Goal: Task Accomplishment & Management: Complete application form

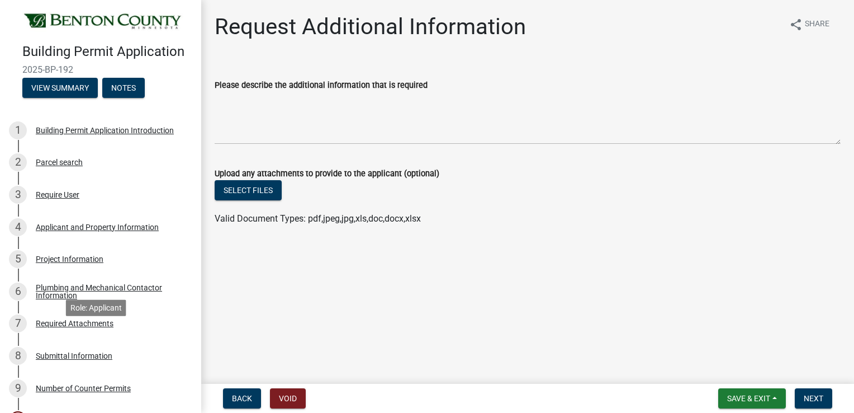
click at [82, 327] on div "Required Attachments" at bounding box center [75, 323] width 78 height 8
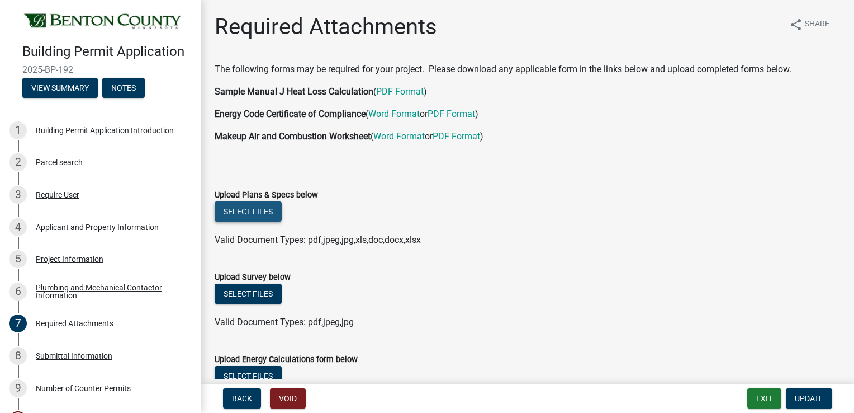
click at [250, 212] on button "Select files" at bounding box center [248, 211] width 67 height 20
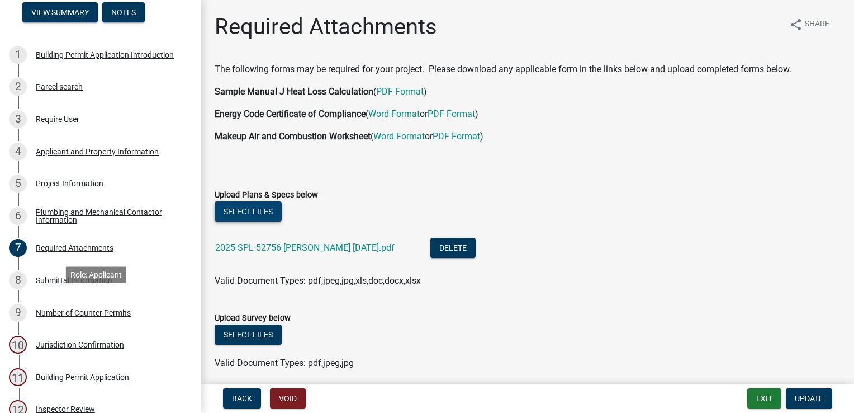
scroll to position [224, 0]
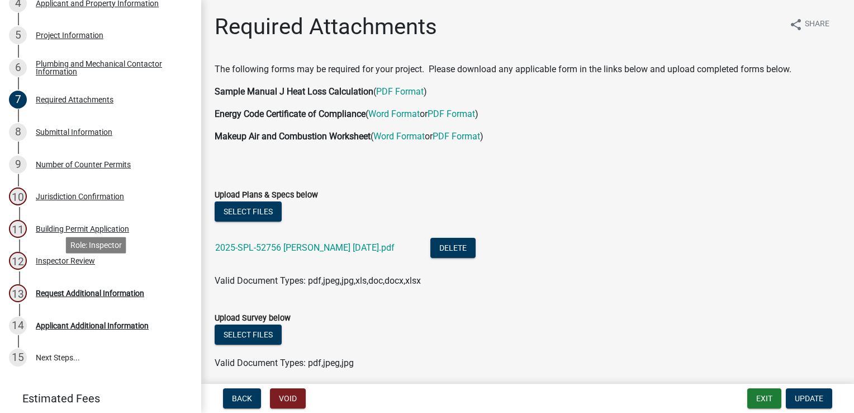
click at [51, 264] on div "Inspector Review" at bounding box center [65, 261] width 59 height 8
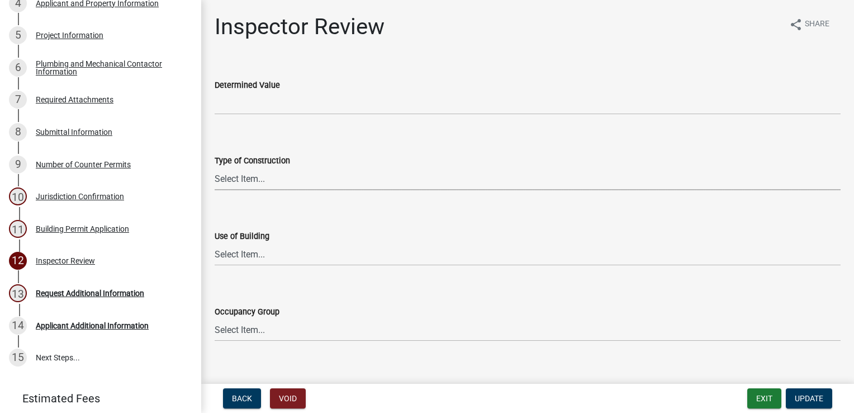
click at [248, 172] on select "Select Item... I-A [PERSON_NAME]-A II-B III-A III-B IV V-A V-B" at bounding box center [528, 178] width 626 height 23
click at [215, 167] on select "Select Item... I-A [PERSON_NAME]-A II-B III-A III-B IV V-A V-B" at bounding box center [528, 178] width 626 height 23
select select "94a12757-2a59-4079-8756-dca9431867ef"
click at [239, 248] on select "Select Item... IBC IRC" at bounding box center [528, 254] width 626 height 23
click at [215, 243] on select "Select Item... IBC IRC" at bounding box center [528, 254] width 626 height 23
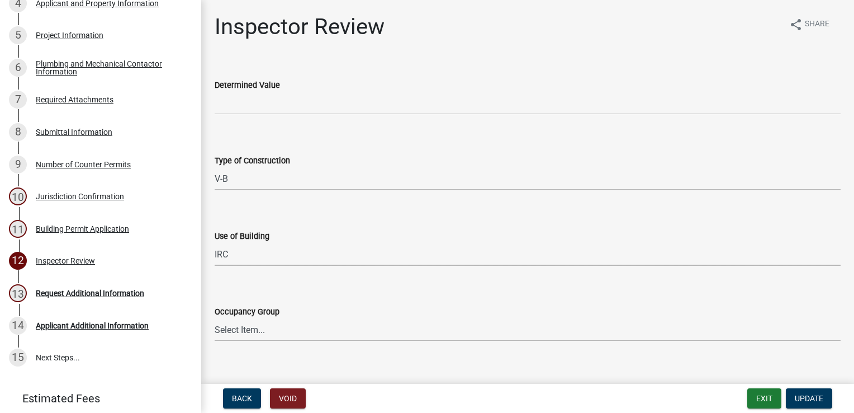
select select "6dc0760e-8c08-4580-9fe9-6a7ebc6918b6"
drag, startPoint x: 235, startPoint y: 328, endPoint x: 237, endPoint y: 318, distance: 9.8
click at [235, 328] on select "Select Item... IRC 1 IRC 2 IRC 3 IRC 4 A-1 A-2 A-3 A-4 B F-1 F-2 H-1 H-2 H-3 H-…" at bounding box center [528, 329] width 626 height 23
click at [215, 318] on select "Select Item... IRC 1 IRC 2 IRC 3 IRC 4 A-1 A-2 A-3 A-4 B F-1 F-2 H-1 H-2 H-3 H-…" at bounding box center [528, 329] width 626 height 23
select select "c7ed597d-2b67-45b5-b634-e7684ddd24bc"
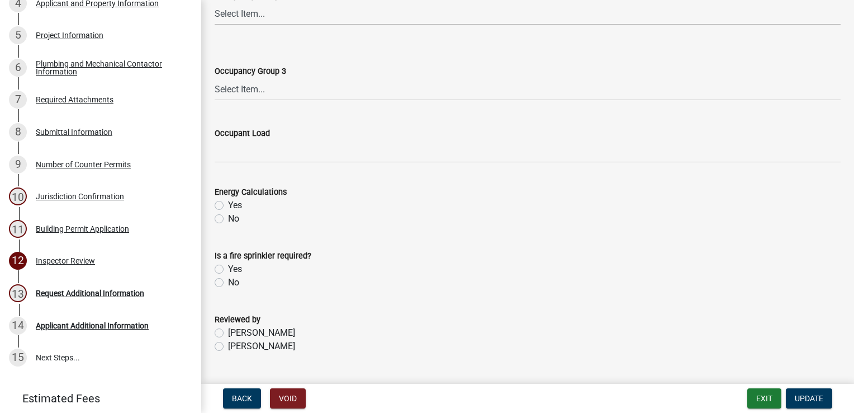
scroll to position [564, 0]
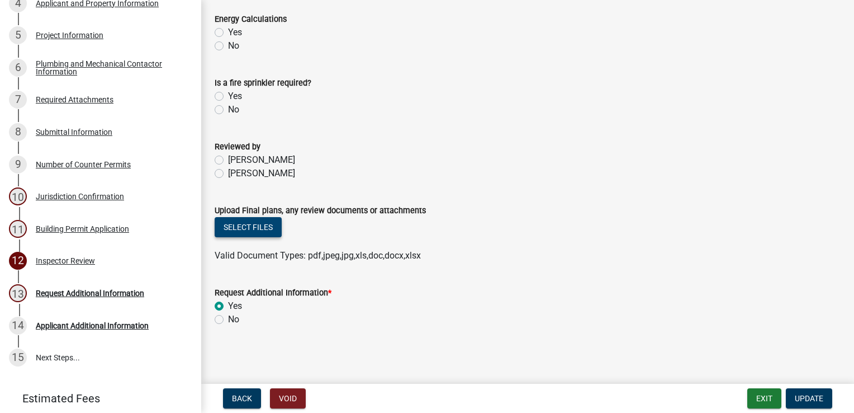
click at [235, 225] on button "Select files" at bounding box center [248, 227] width 67 height 20
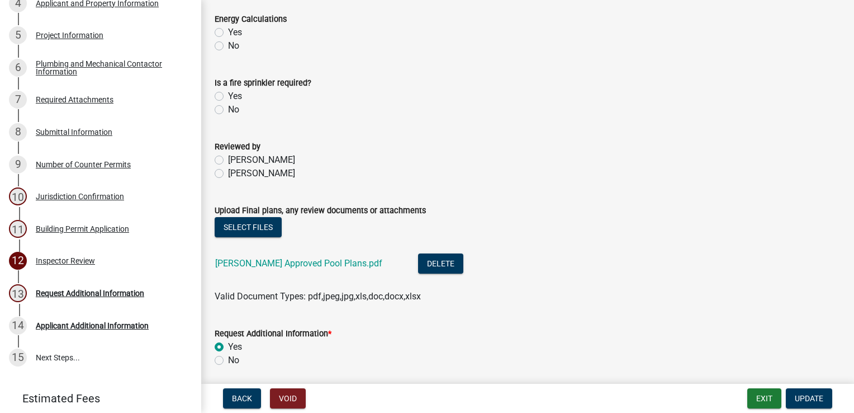
click at [220, 354] on div "No" at bounding box center [528, 359] width 626 height 13
click at [228, 359] on label "No" at bounding box center [233, 359] width 11 height 13
click at [228, 359] on input "No" at bounding box center [231, 356] width 7 height 7
radio input "true"
click at [808, 394] on span "Update" at bounding box center [809, 398] width 29 height 9
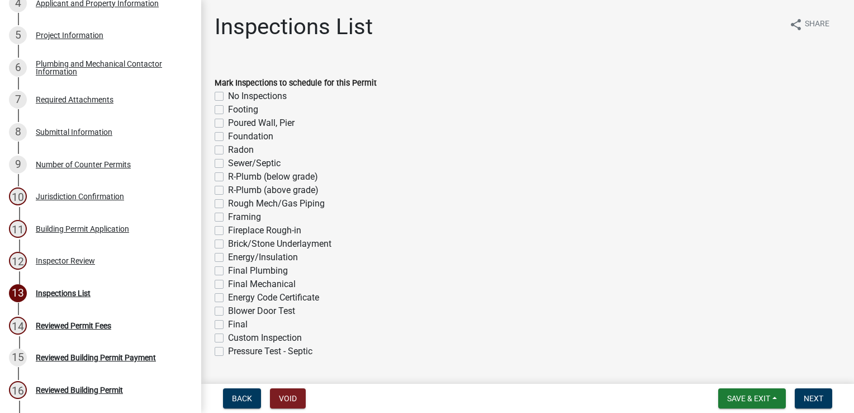
scroll to position [352, 0]
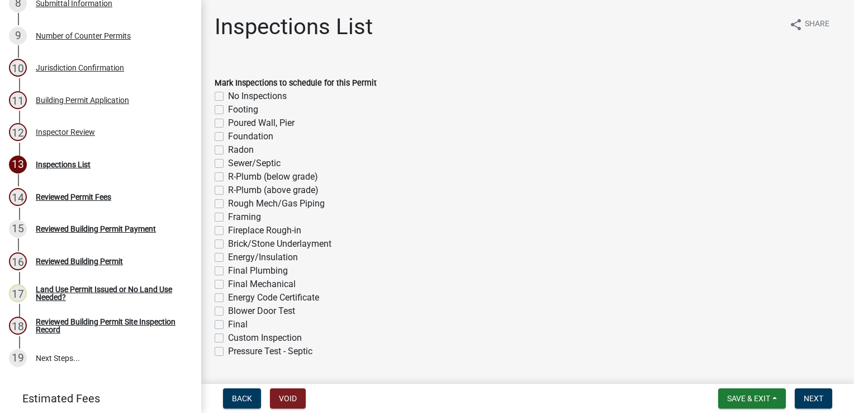
click at [228, 110] on label "Footing" at bounding box center [243, 109] width 30 height 13
click at [228, 110] on input "Footing" at bounding box center [231, 106] width 7 height 7
checkbox input "true"
checkbox input "false"
checkbox input "true"
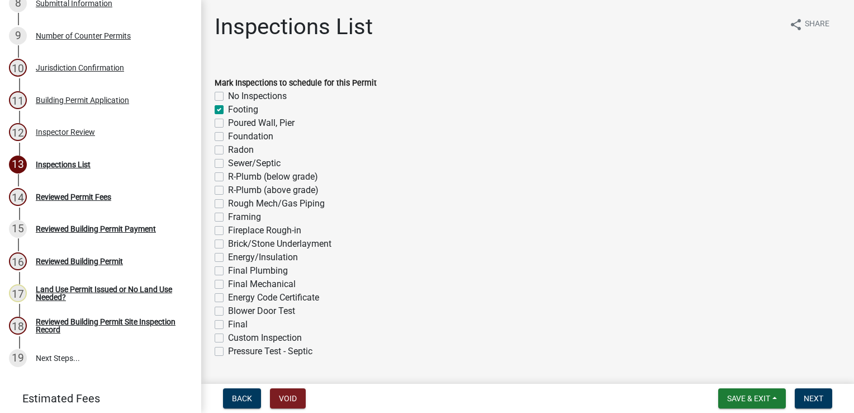
checkbox input "false"
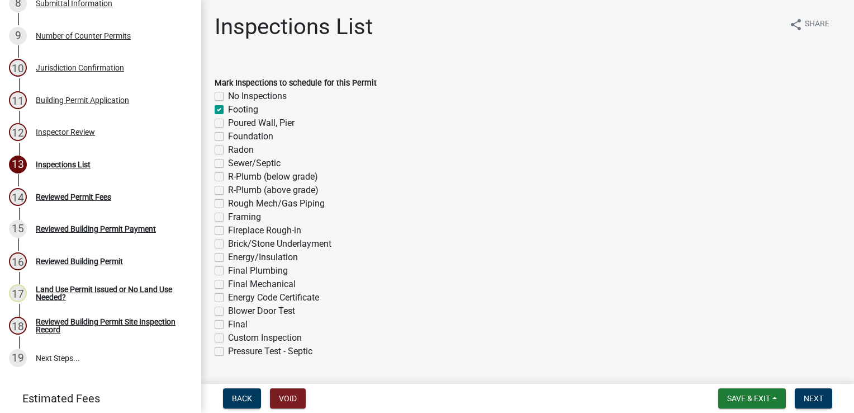
checkbox input "false"
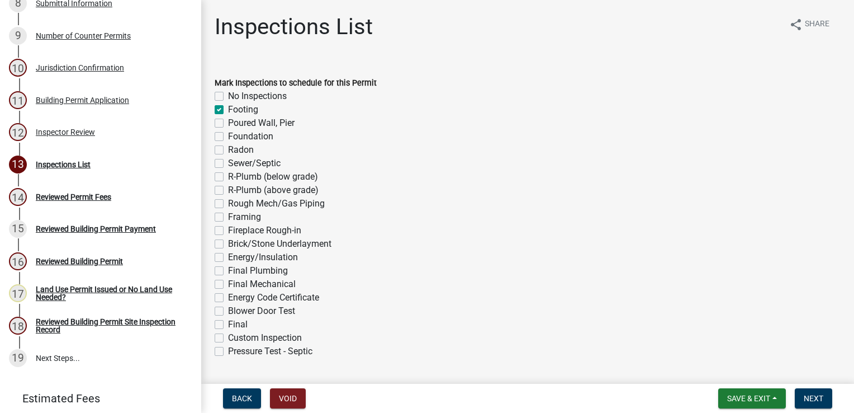
checkbox input "false"
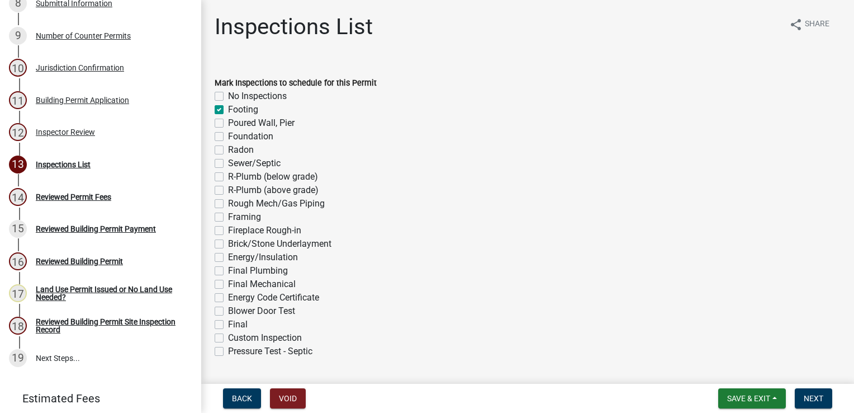
checkbox input "false"
click at [228, 324] on label "Final" at bounding box center [238, 324] width 20 height 13
click at [228, 324] on input "Final" at bounding box center [231, 321] width 7 height 7
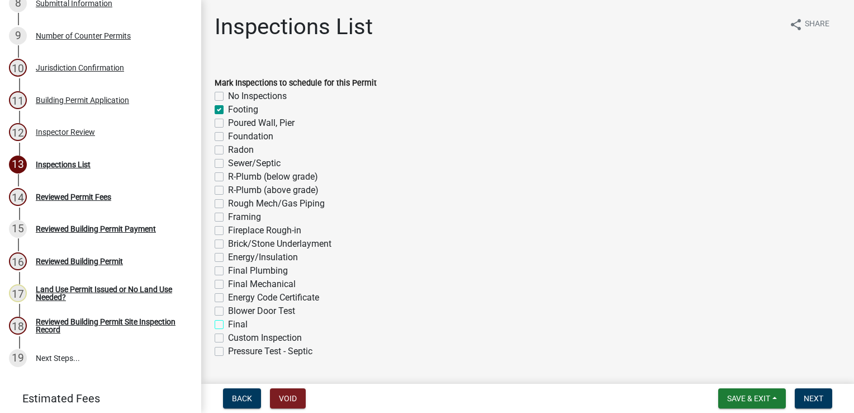
checkbox input "true"
checkbox input "false"
checkbox input "true"
checkbox input "false"
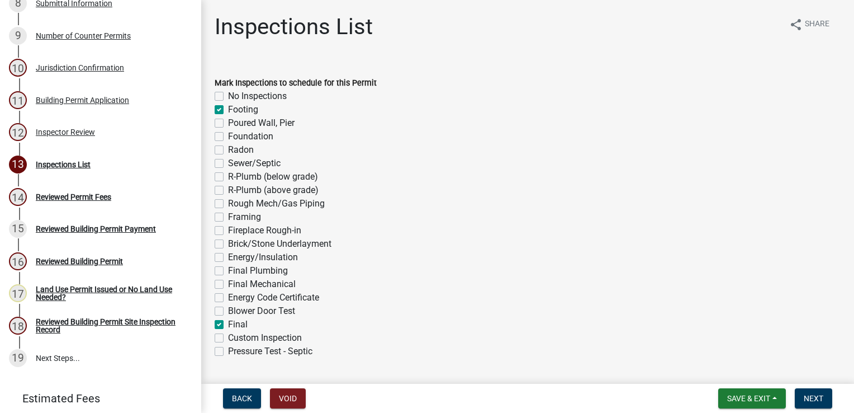
checkbox input "false"
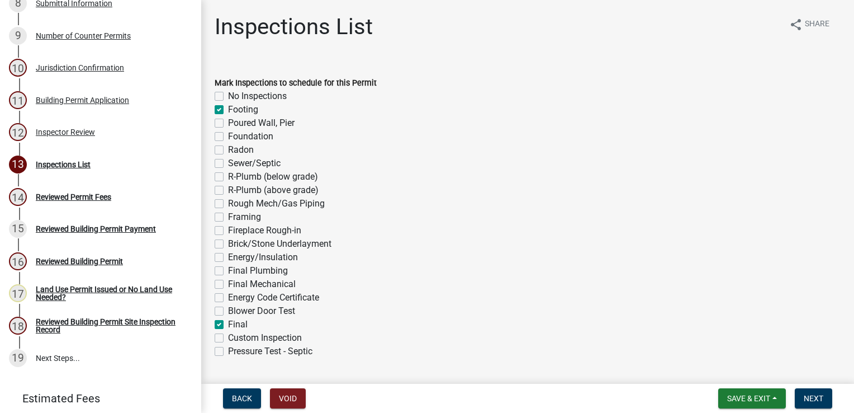
checkbox input "false"
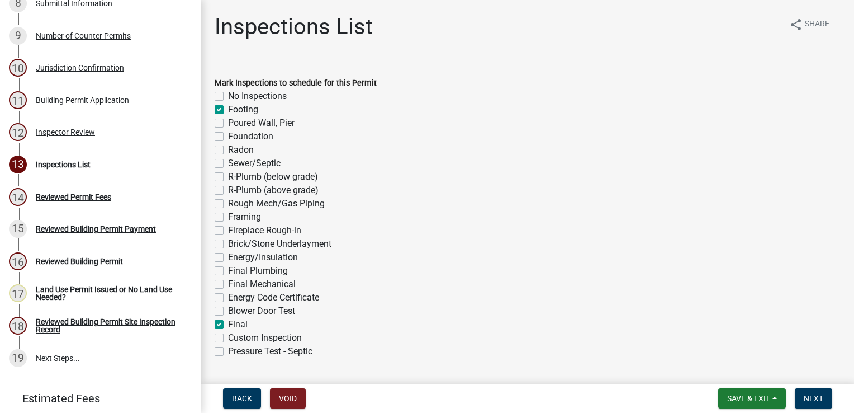
checkbox input "false"
checkbox input "true"
checkbox input "false"
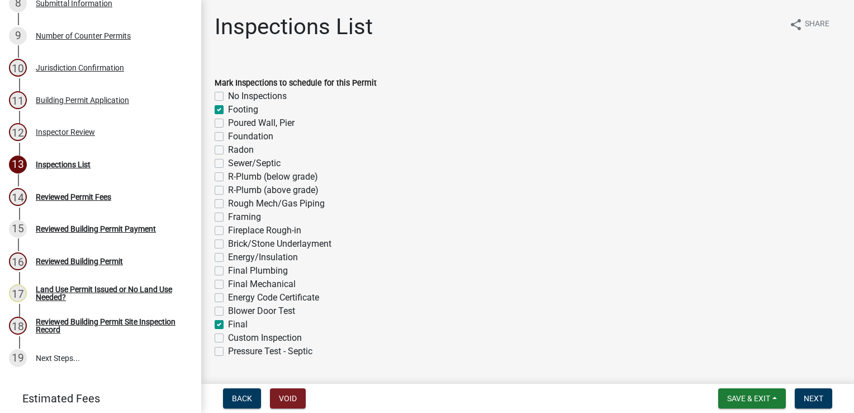
checkbox input "false"
click at [818, 399] on span "Next" at bounding box center [814, 398] width 20 height 9
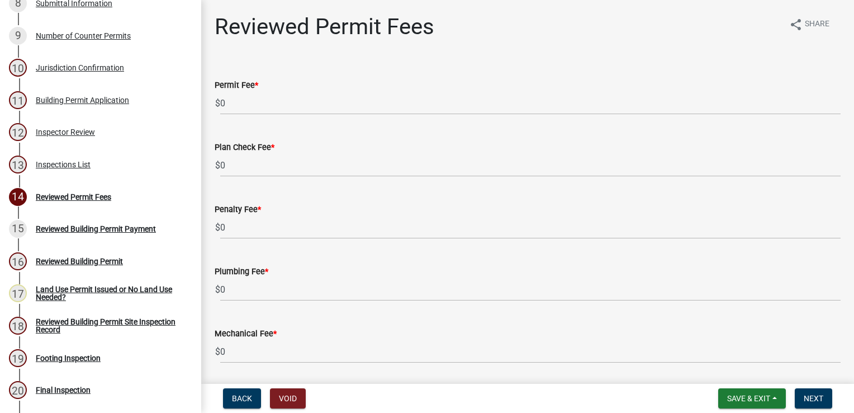
scroll to position [417, 0]
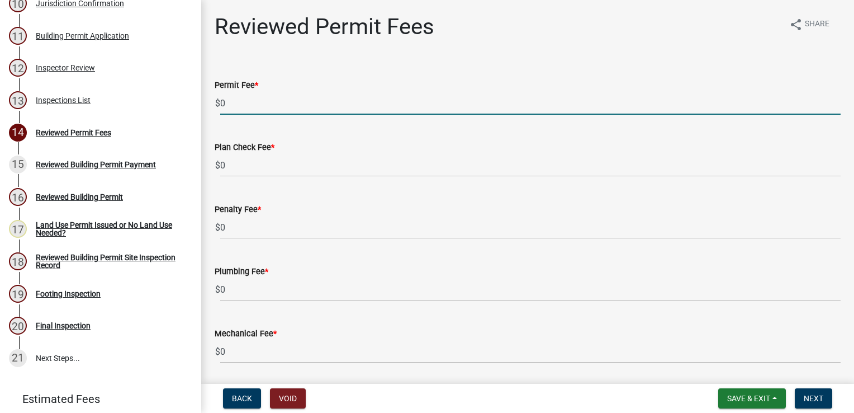
click at [237, 97] on input "0" at bounding box center [530, 103] width 621 height 23
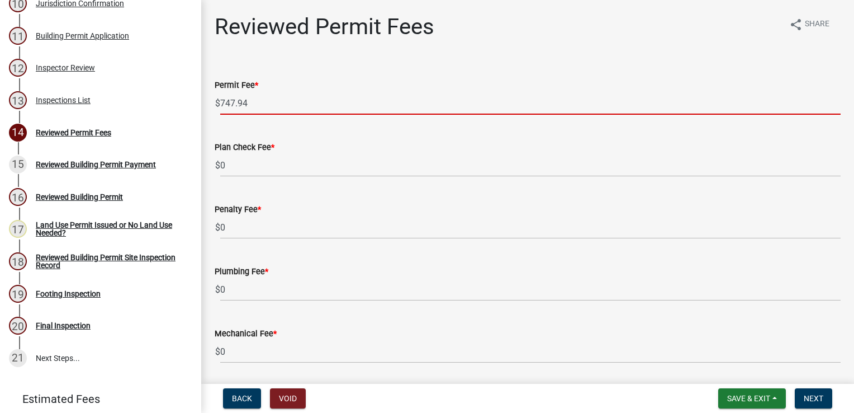
type input "747.94"
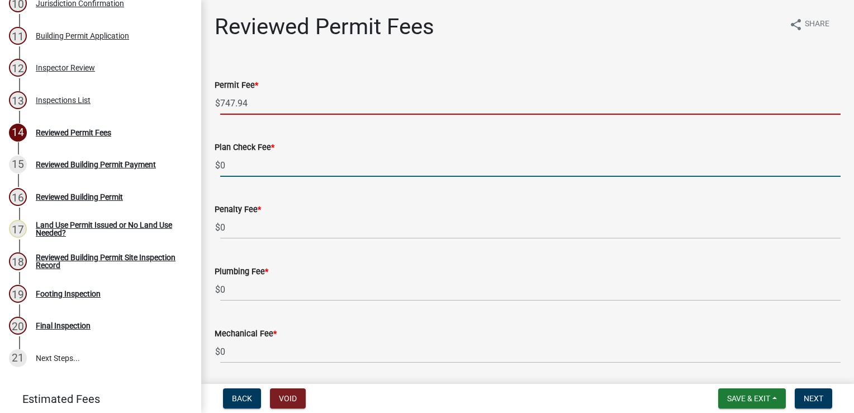
click at [253, 167] on input "0" at bounding box center [530, 165] width 621 height 23
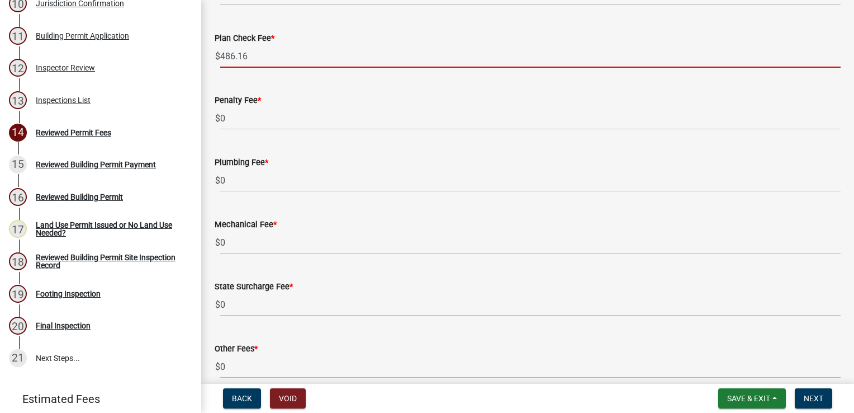
scroll to position [112, 0]
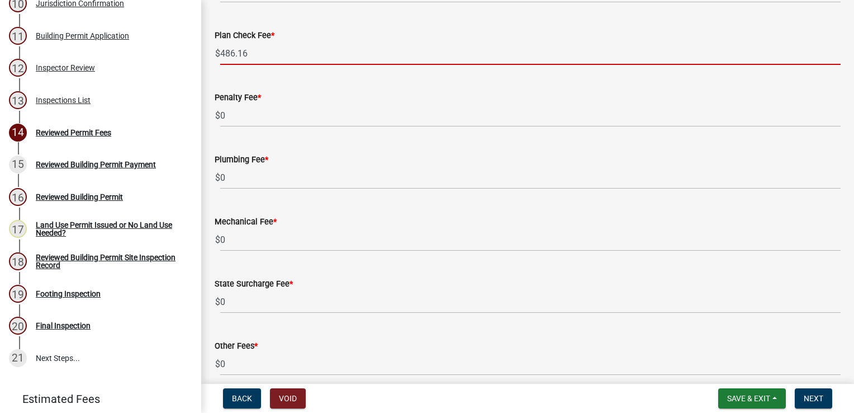
type input "486.16"
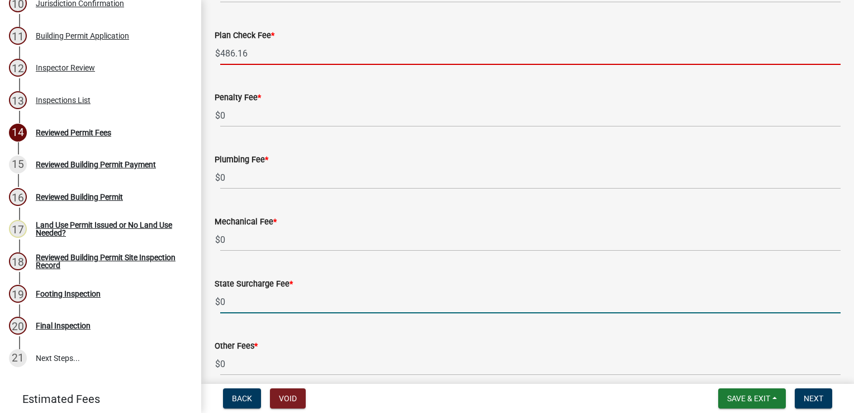
click at [237, 301] on input "0" at bounding box center [530, 301] width 621 height 23
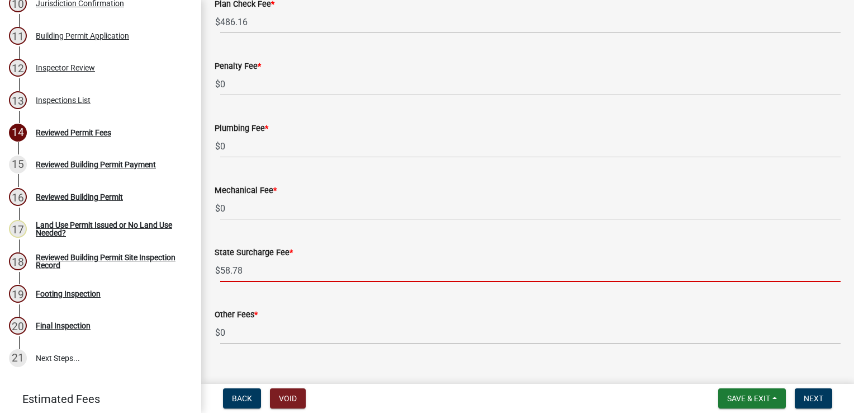
scroll to position [161, 0]
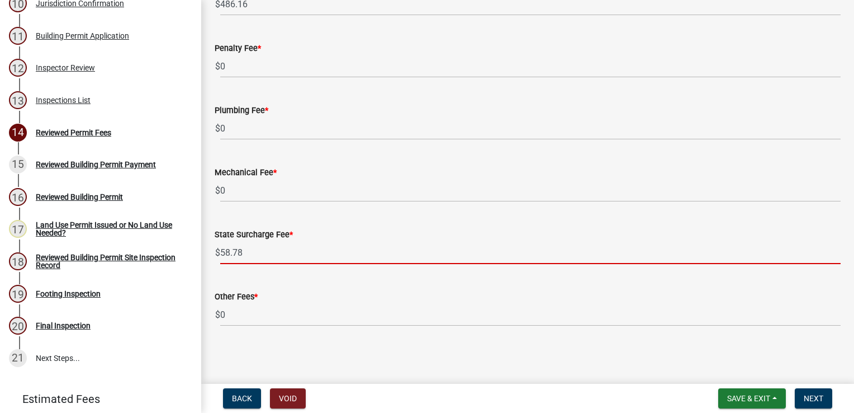
type input "58.78"
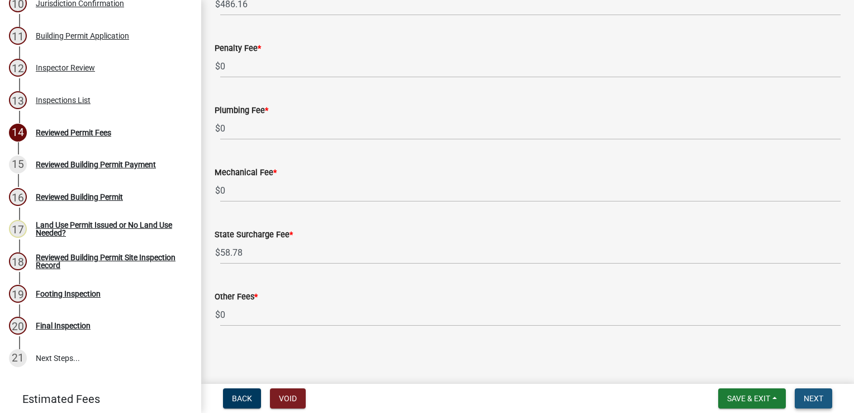
click at [817, 397] on span "Next" at bounding box center [814, 398] width 20 height 9
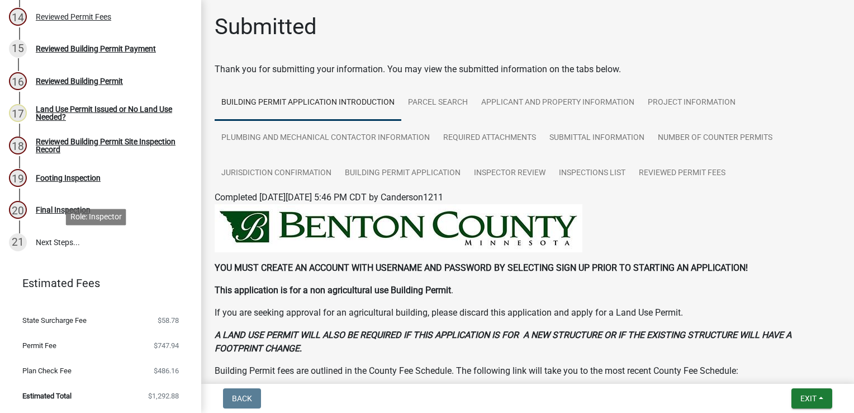
scroll to position [547, 0]
click at [794, 392] on button "Exit" at bounding box center [812, 398] width 41 height 20
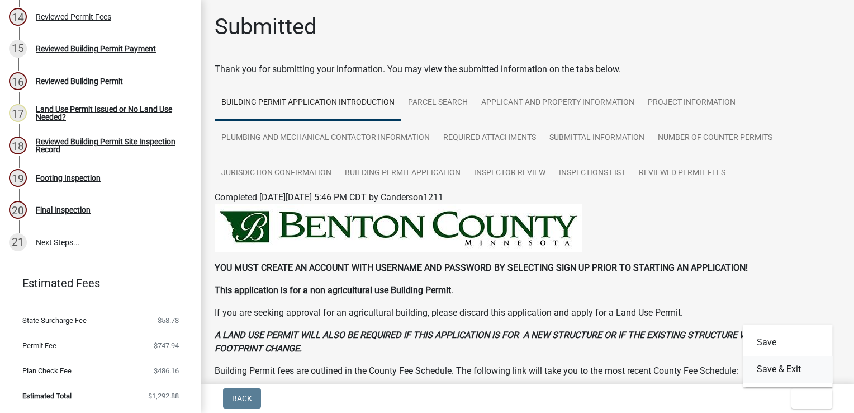
click at [770, 372] on button "Save & Exit" at bounding box center [788, 369] width 89 height 27
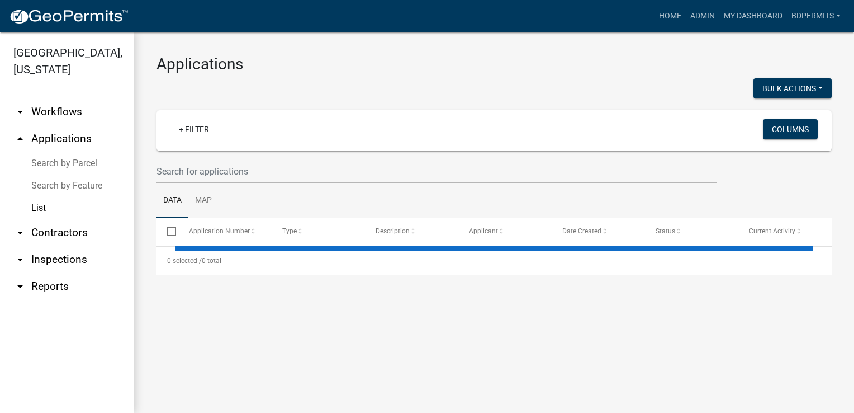
select select "3: 100"
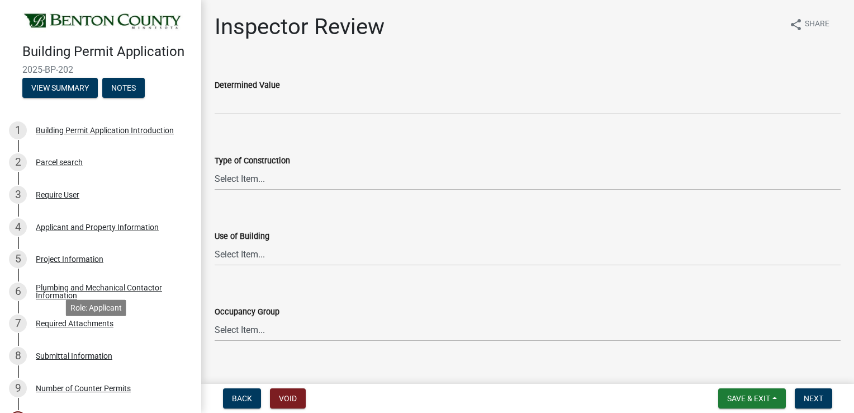
click at [89, 327] on div "Required Attachments" at bounding box center [75, 323] width 78 height 8
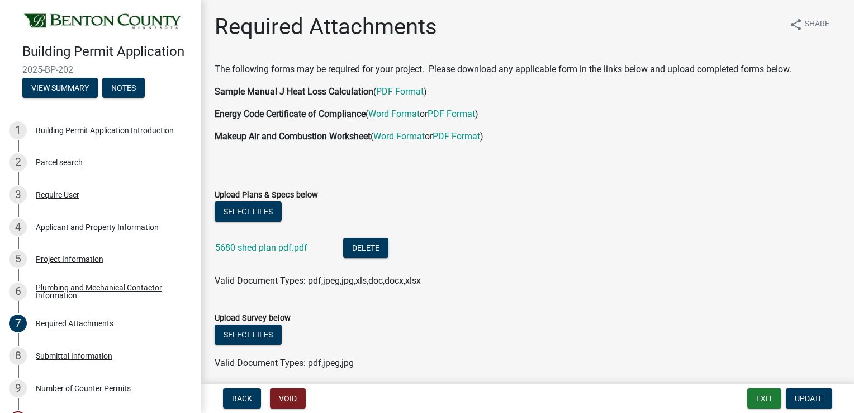
click at [275, 252] on link "5680 shed plan pdf.pdf" at bounding box center [261, 247] width 92 height 11
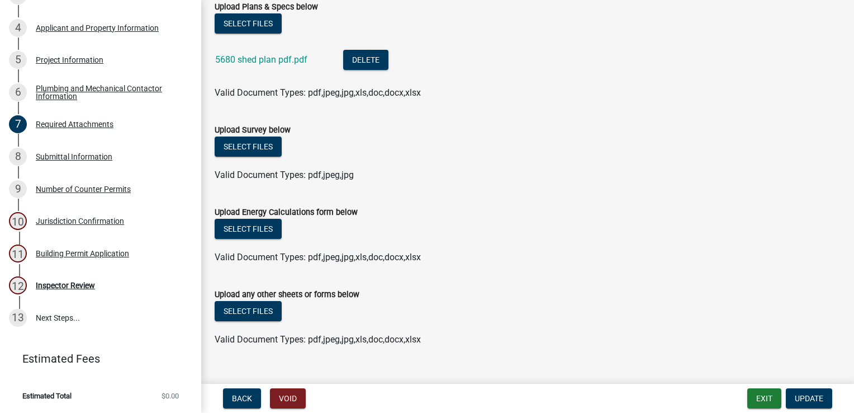
scroll to position [208, 0]
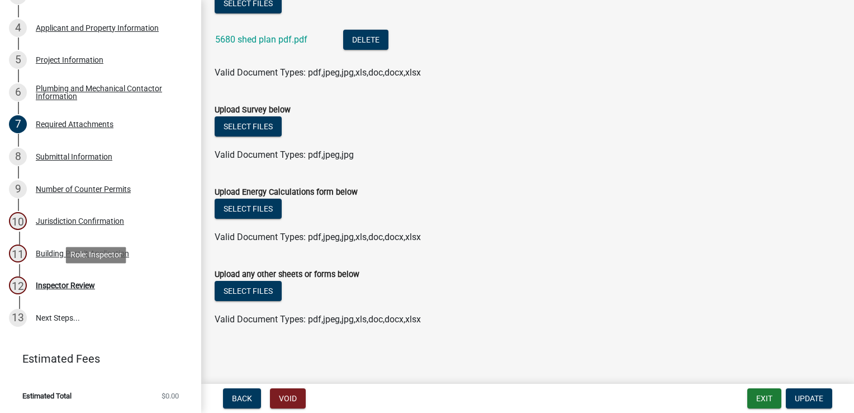
click at [63, 286] on div "Inspector Review" at bounding box center [65, 285] width 59 height 8
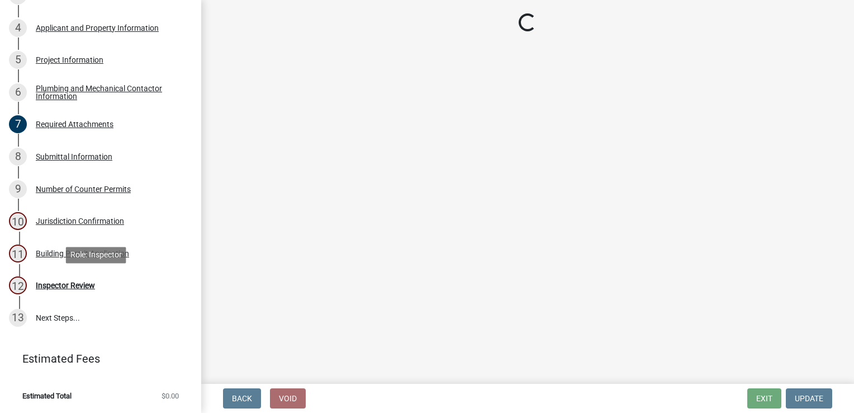
scroll to position [0, 0]
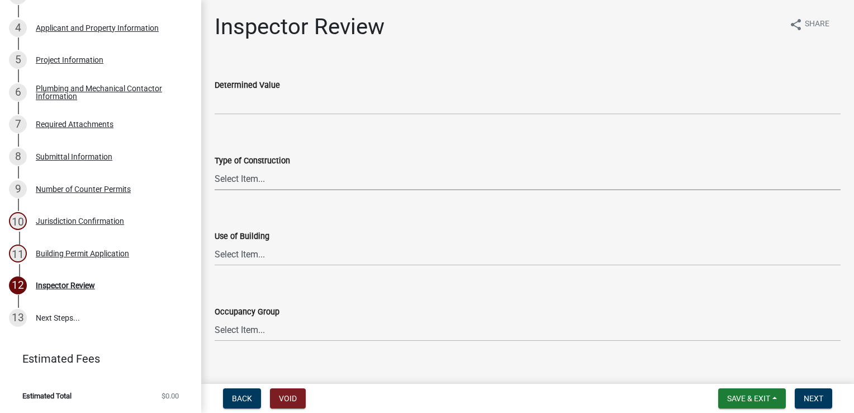
click at [246, 178] on select "Select Item... I-A [PERSON_NAME]-A II-B III-A III-B IV V-A V-B" at bounding box center [528, 178] width 626 height 23
click at [215, 167] on select "Select Item... I-A [PERSON_NAME]-A II-B III-A III-B IV V-A V-B" at bounding box center [528, 178] width 626 height 23
select select "94a12757-2a59-4079-8756-dca9431867ef"
click at [245, 249] on select "Select Item... IBC IRC" at bounding box center [528, 254] width 626 height 23
click at [215, 243] on select "Select Item... IBC IRC" at bounding box center [528, 254] width 626 height 23
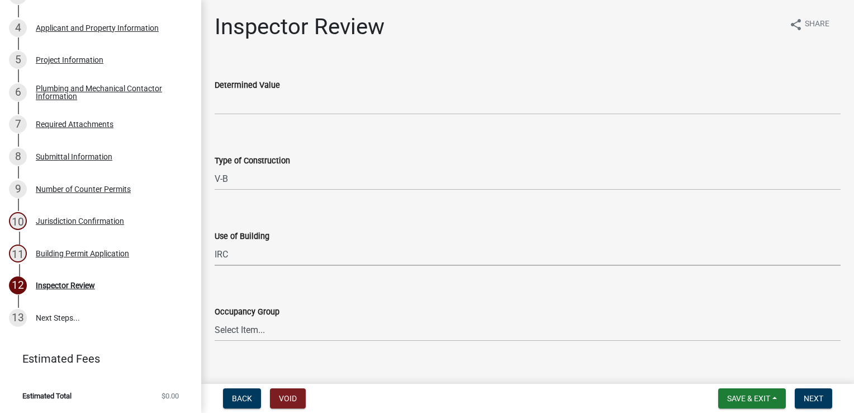
select select "6dc0760e-8c08-4580-9fe9-6a7ebc6918b6"
click at [246, 323] on select "Select Item... IRC 1 IRC 2 IRC 3 IRC 4 A-1 A-2 A-3 A-4 B F-1 F-2 H-1 H-2 H-3 H-…" at bounding box center [528, 329] width 626 height 23
click at [215, 318] on select "Select Item... IRC 1 IRC 2 IRC 3 IRC 4 A-1 A-2 A-3 A-4 B F-1 F-2 H-1 H-2 H-3 H-…" at bounding box center [528, 329] width 626 height 23
select select "0198996b-7c5b-4e1d-9fce-5545e98e8655"
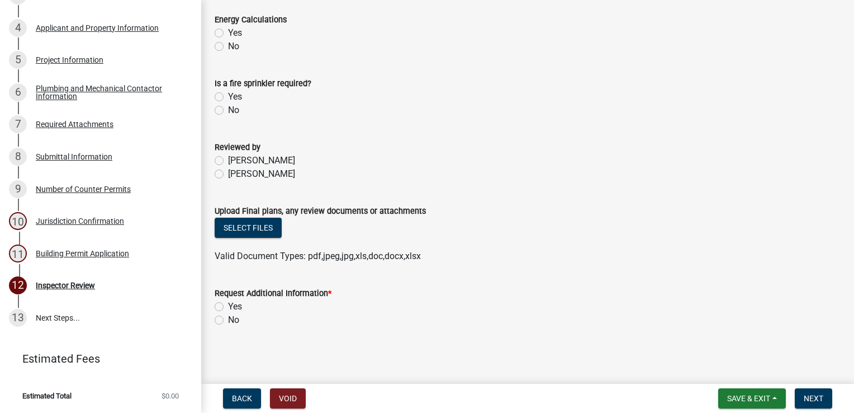
scroll to position [564, 0]
click at [228, 173] on label "[PERSON_NAME]" at bounding box center [261, 173] width 67 height 13
click at [228, 173] on input "[PERSON_NAME]" at bounding box center [231, 170] width 7 height 7
radio input "true"
click at [242, 231] on button "Select files" at bounding box center [248, 227] width 67 height 20
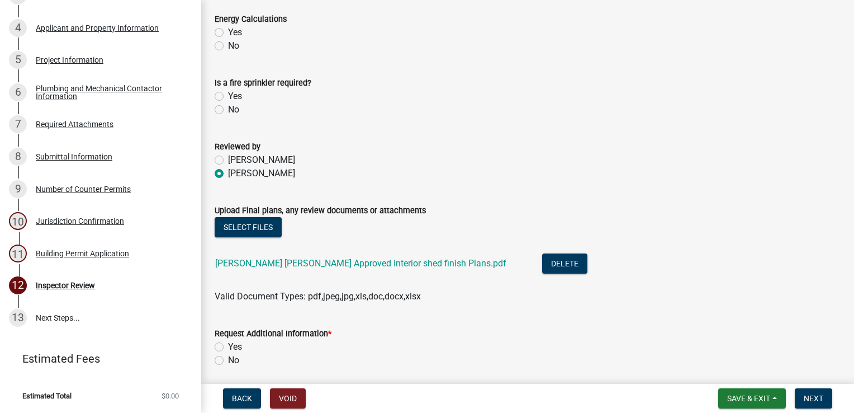
click at [228, 360] on label "No" at bounding box center [233, 359] width 11 height 13
click at [228, 360] on input "No" at bounding box center [231, 356] width 7 height 7
radio input "true"
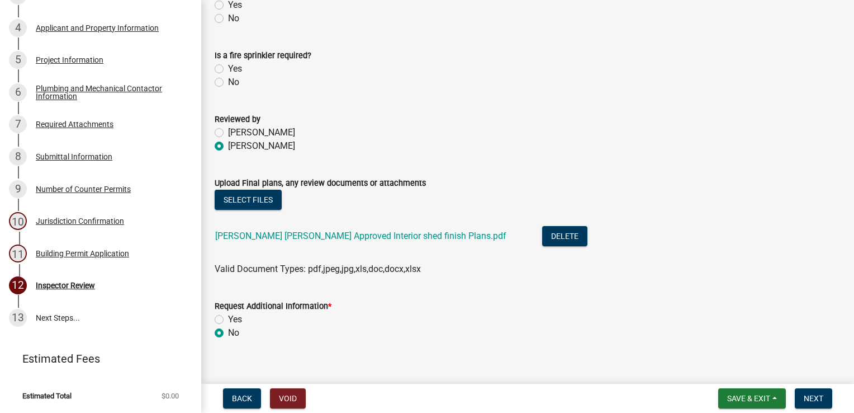
scroll to position [605, 0]
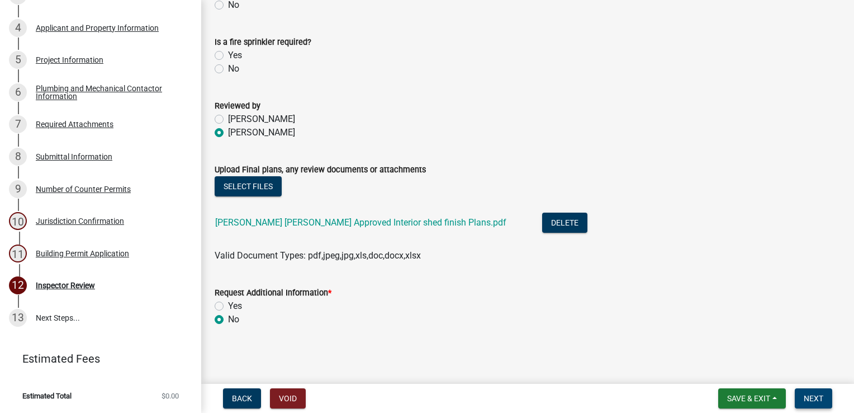
click at [810, 397] on span "Next" at bounding box center [814, 398] width 20 height 9
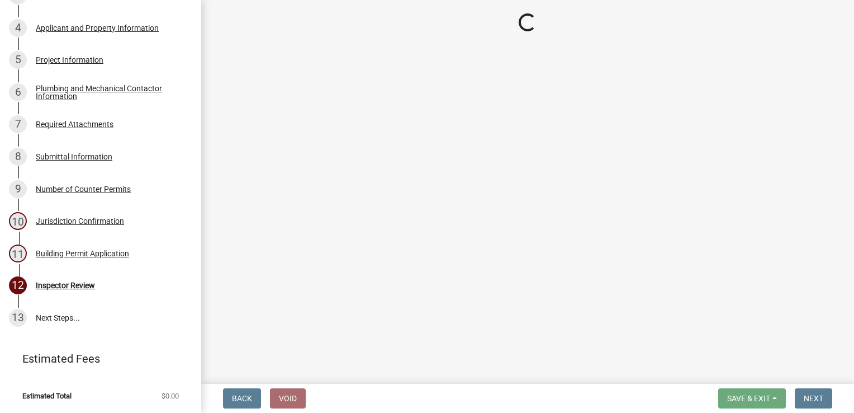
scroll to position [407, 0]
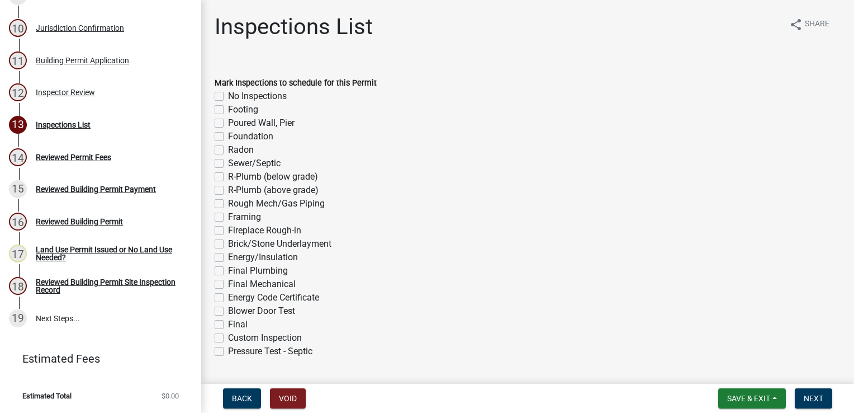
click at [228, 111] on label "Footing" at bounding box center [243, 109] width 30 height 13
click at [228, 110] on input "Footing" at bounding box center [231, 106] width 7 height 7
checkbox input "true"
checkbox input "false"
checkbox input "true"
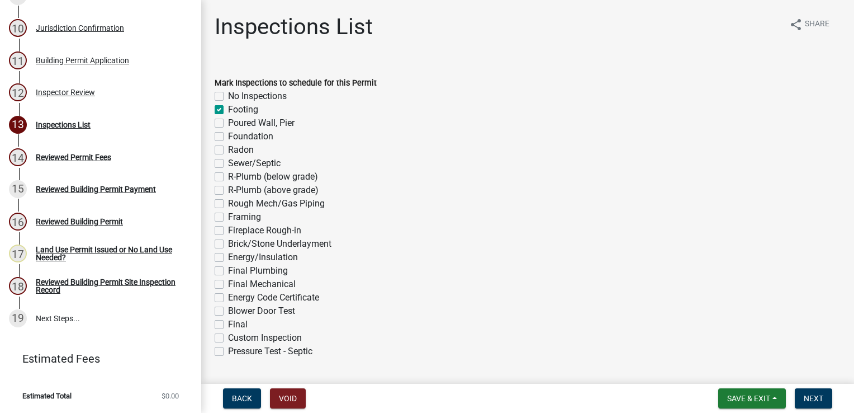
checkbox input "false"
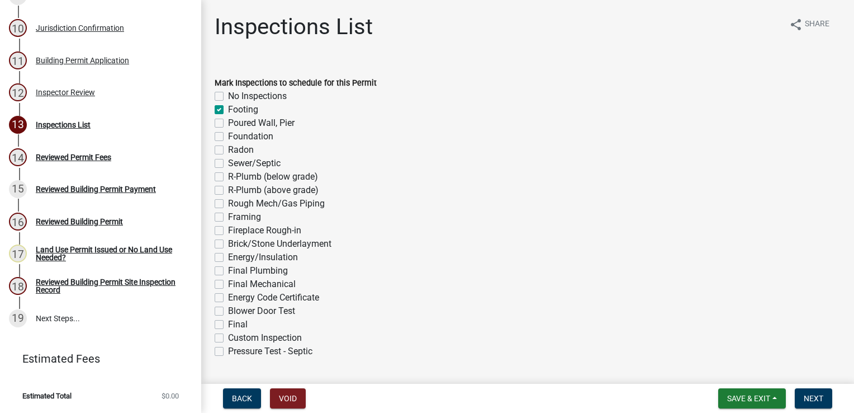
checkbox input "false"
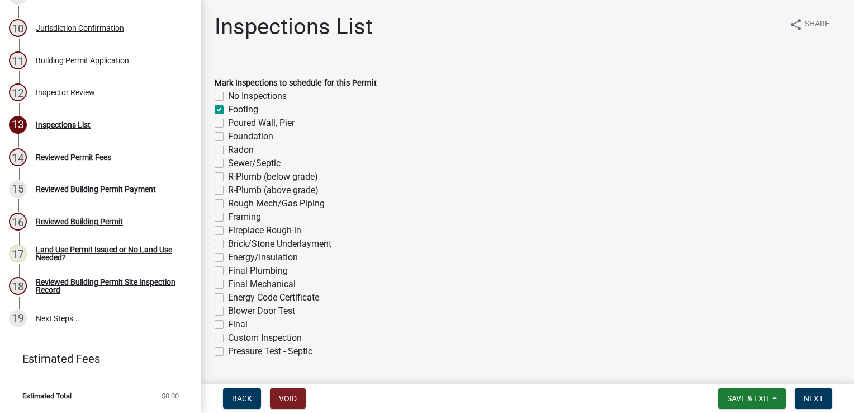
checkbox input "false"
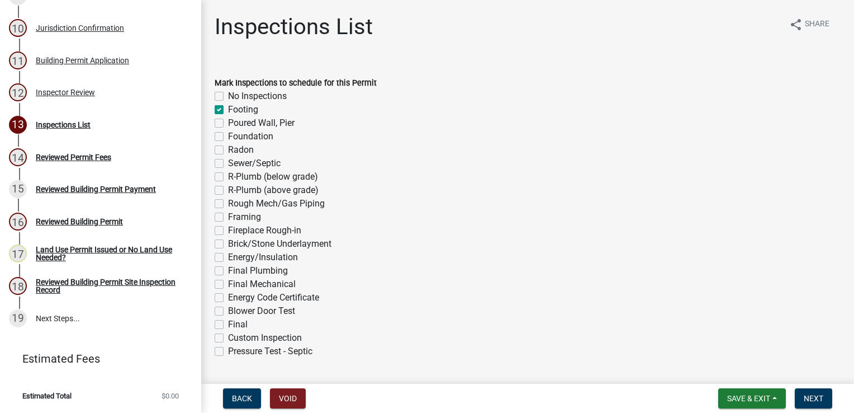
checkbox input "false"
click at [228, 177] on label "R-Plumb (below grade)" at bounding box center [273, 176] width 90 height 13
click at [228, 177] on input "R-Plumb (below grade)" at bounding box center [231, 173] width 7 height 7
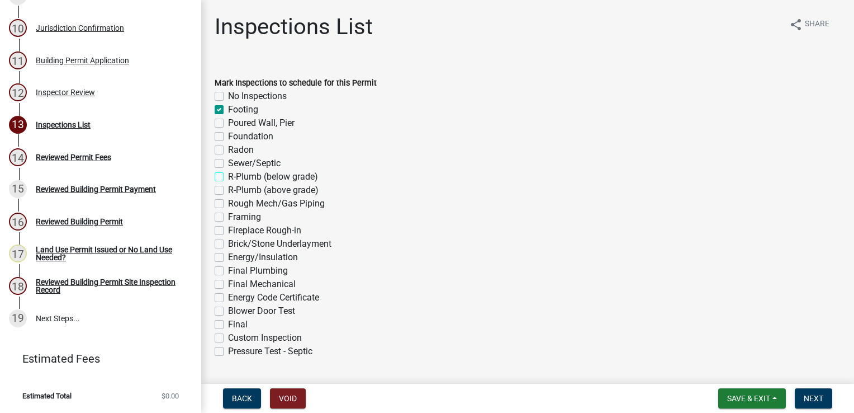
checkbox input "true"
checkbox input "false"
checkbox input "true"
checkbox input "false"
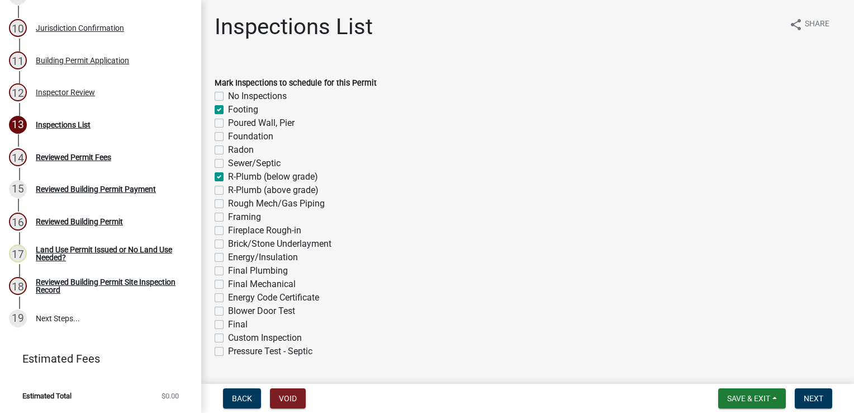
checkbox input "false"
checkbox input "true"
checkbox input "false"
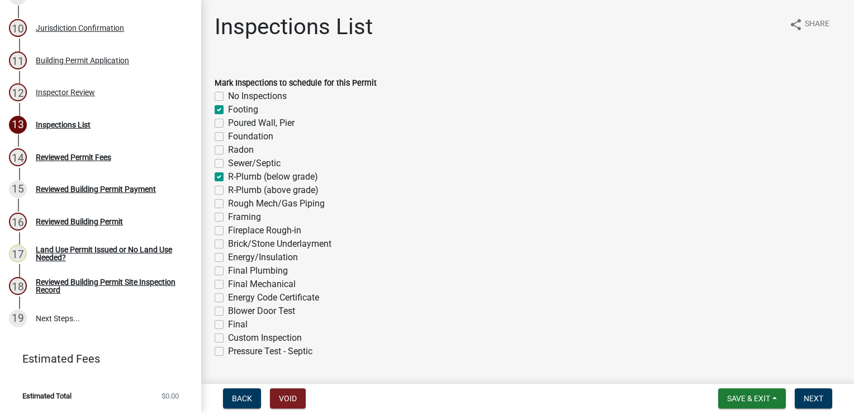
checkbox input "false"
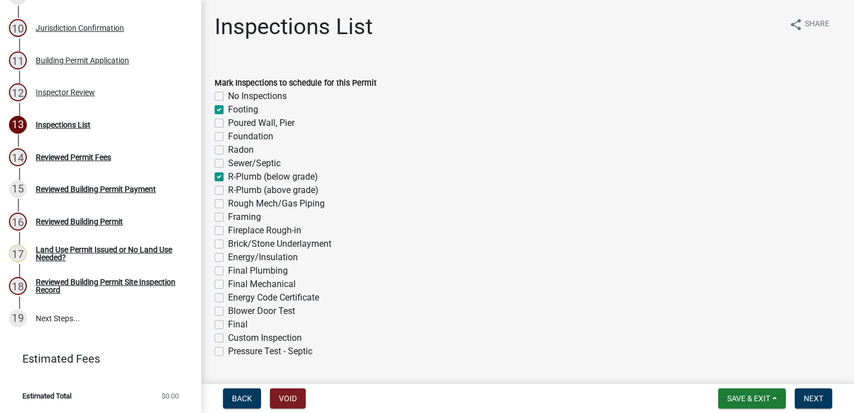
checkbox input "false"
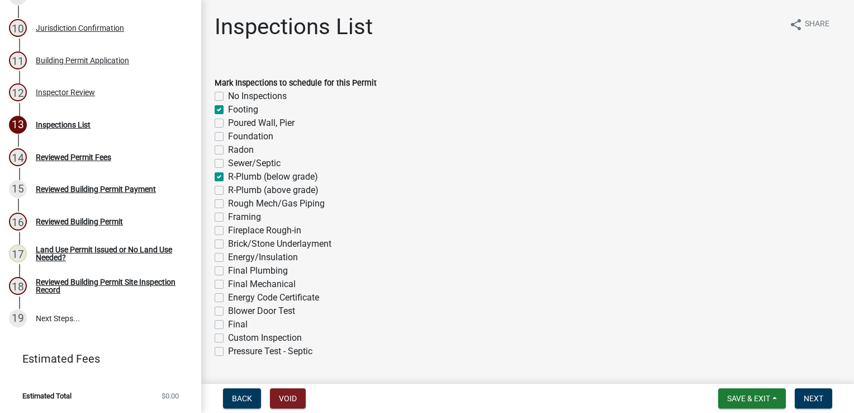
checkbox input "false"
click at [228, 187] on label "R-Plumb (above grade)" at bounding box center [273, 189] width 91 height 13
click at [228, 187] on input "R-Plumb (above grade)" at bounding box center [231, 186] width 7 height 7
checkbox input "true"
checkbox input "false"
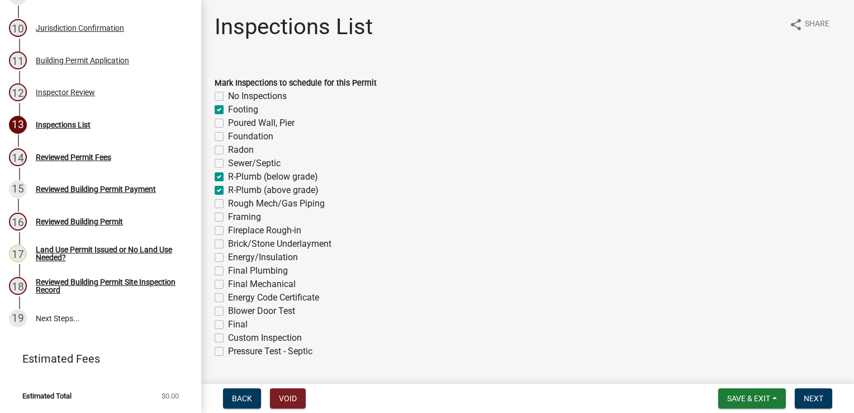
checkbox input "true"
checkbox input "false"
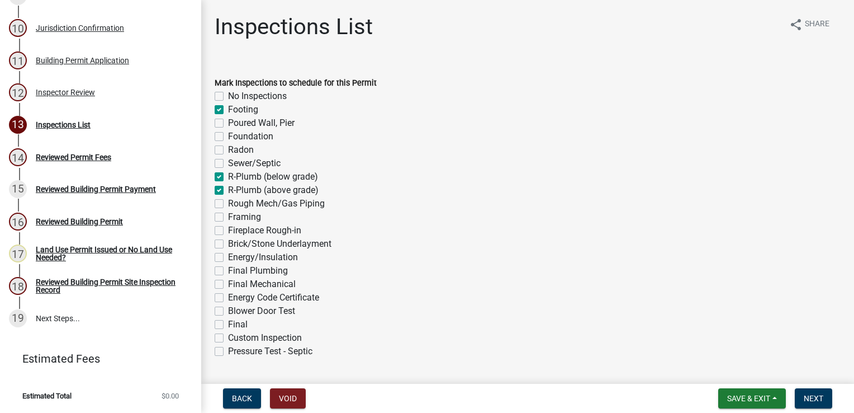
checkbox input "true"
checkbox input "false"
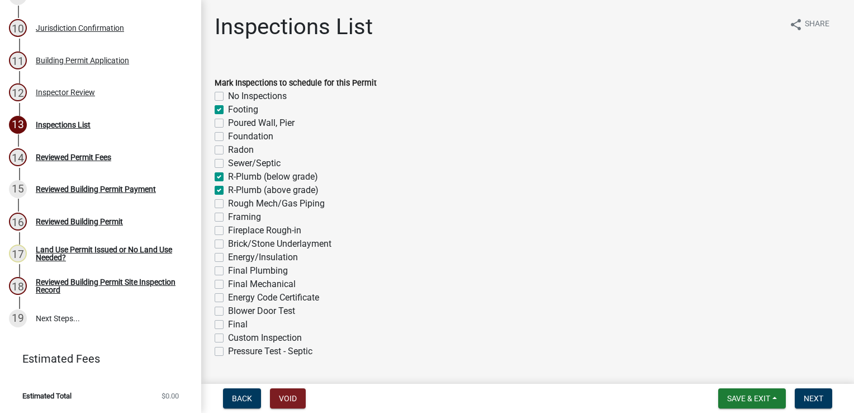
checkbox input "false"
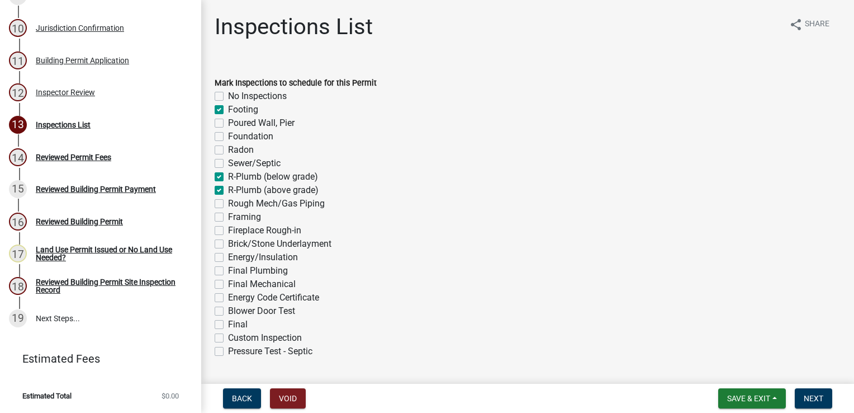
checkbox input "false"
click at [228, 201] on label "Rough Mech/Gas Piping" at bounding box center [276, 203] width 97 height 13
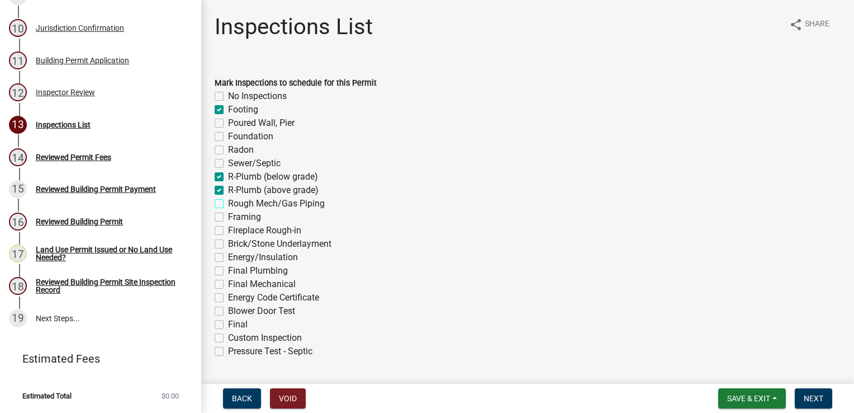
click at [228, 201] on input "Rough Mech/Gas Piping" at bounding box center [231, 200] width 7 height 7
checkbox input "true"
checkbox input "false"
checkbox input "true"
checkbox input "false"
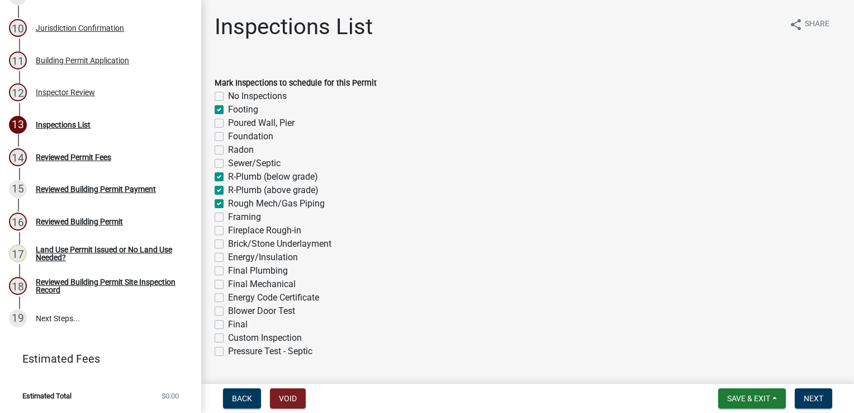
checkbox input "false"
checkbox input "true"
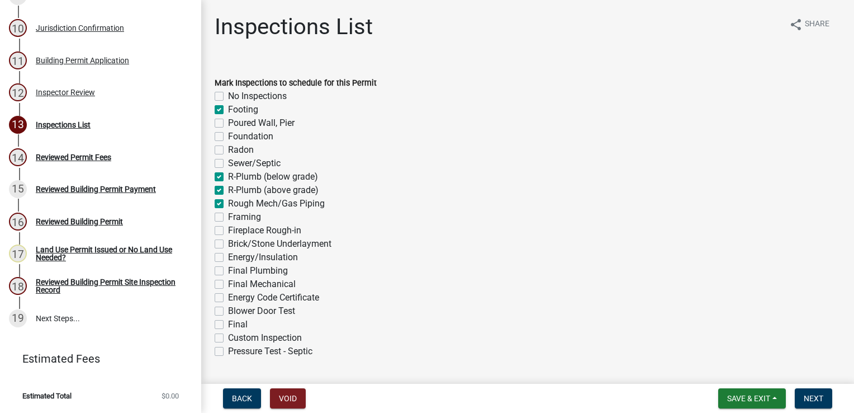
checkbox input "true"
checkbox input "false"
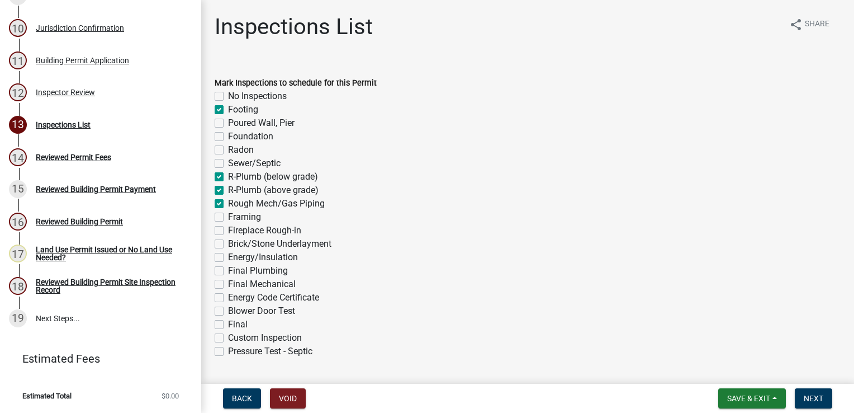
checkbox input "false"
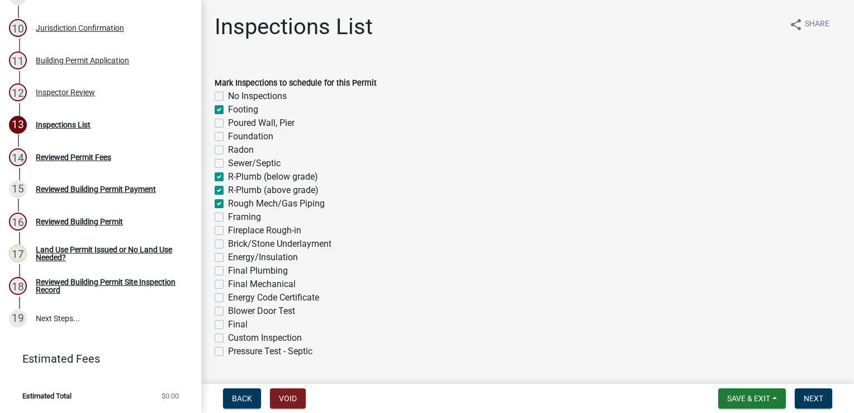
checkbox input "false"
click at [228, 216] on label "Framing" at bounding box center [244, 216] width 33 height 13
click at [228, 216] on input "Framing" at bounding box center [231, 213] width 7 height 7
checkbox input "true"
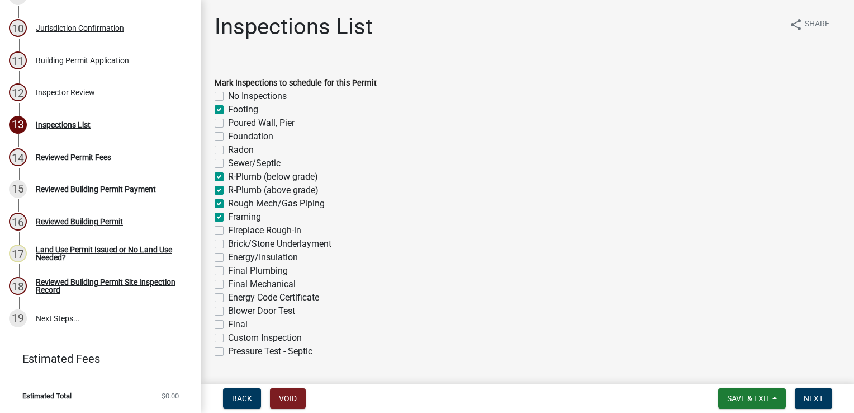
checkbox input "false"
checkbox input "true"
checkbox input "false"
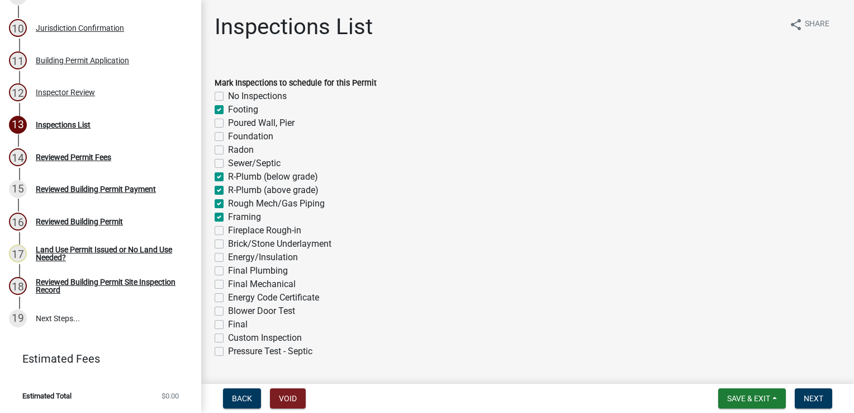
checkbox input "false"
checkbox input "true"
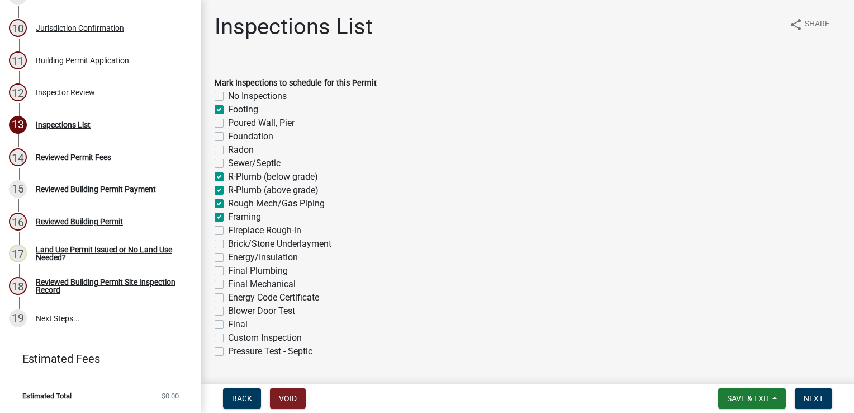
checkbox input "false"
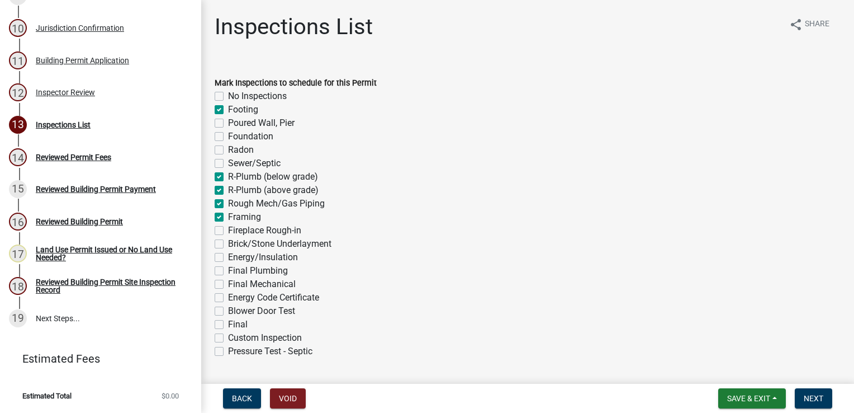
checkbox input "false"
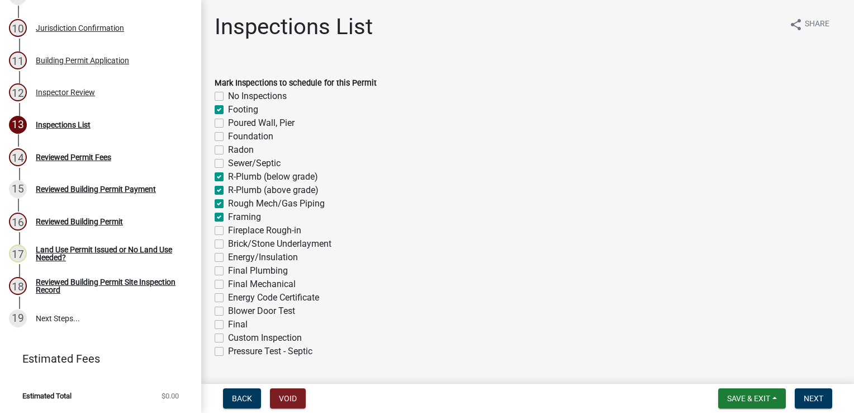
click at [228, 266] on label "Final Plumbing" at bounding box center [258, 270] width 60 height 13
click at [228, 266] on input "Final Plumbing" at bounding box center [231, 267] width 7 height 7
checkbox input "true"
checkbox input "false"
checkbox input "true"
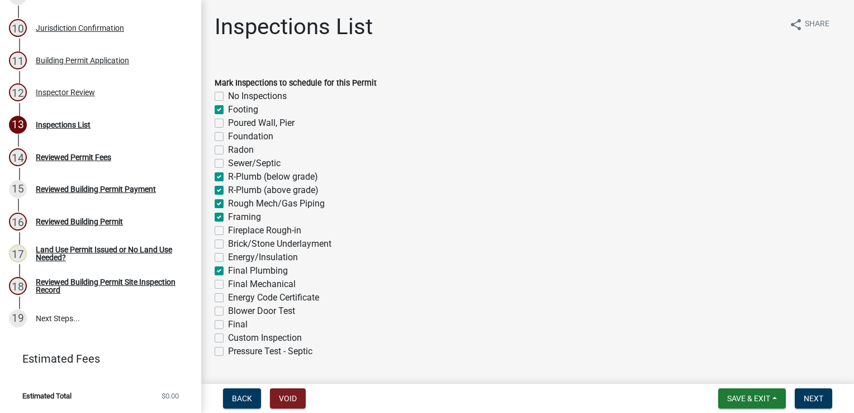
checkbox input "false"
checkbox input "true"
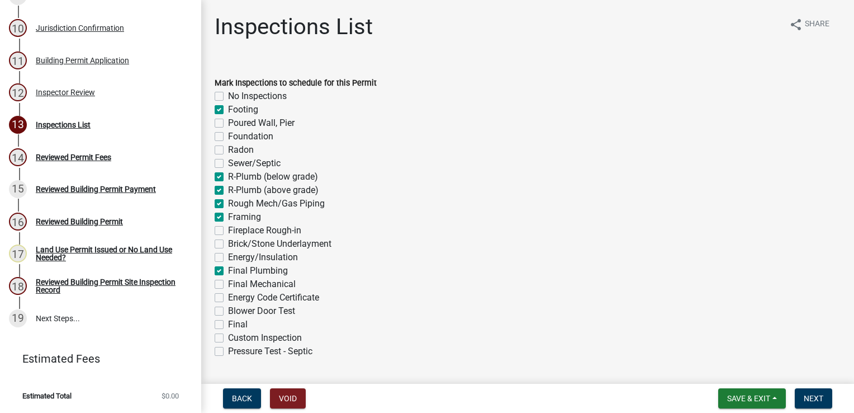
checkbox input "true"
checkbox input "false"
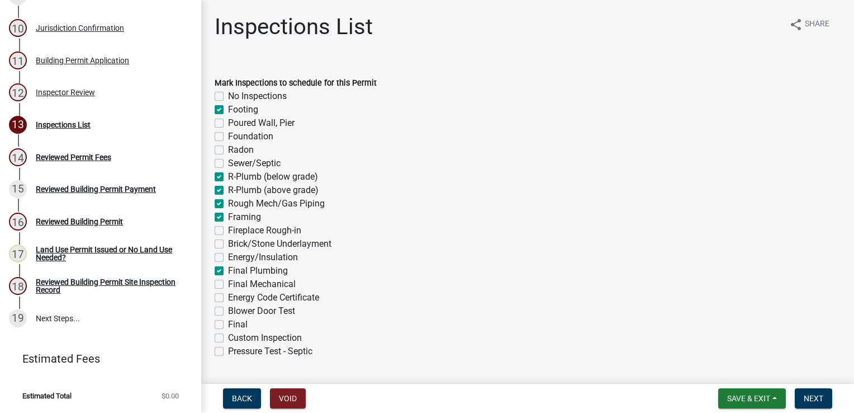
checkbox input "false"
checkbox input "true"
checkbox input "false"
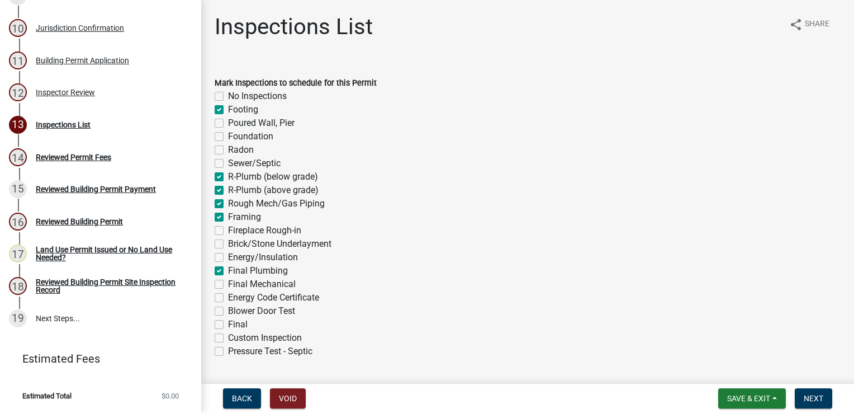
checkbox input "false"
click at [228, 279] on label "Final Mechanical" at bounding box center [262, 283] width 68 height 13
click at [228, 279] on input "Final Mechanical" at bounding box center [231, 280] width 7 height 7
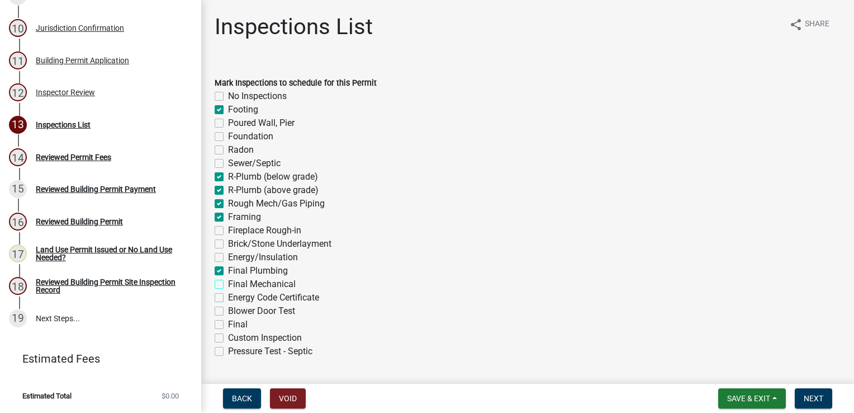
checkbox input "true"
checkbox input "false"
checkbox input "true"
checkbox input "false"
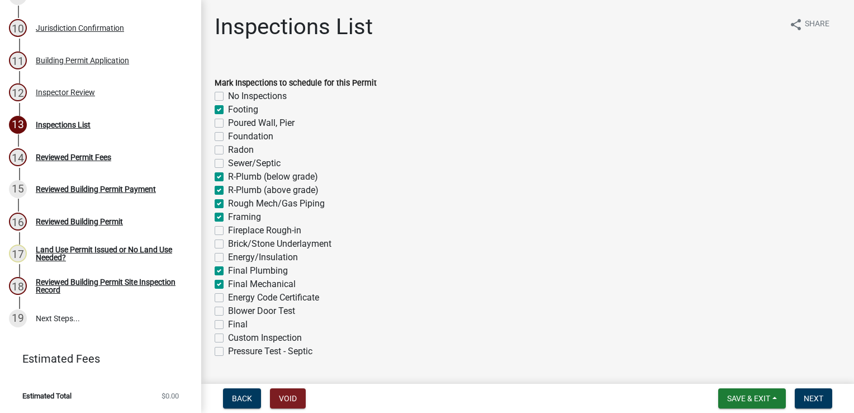
checkbox input "false"
checkbox input "true"
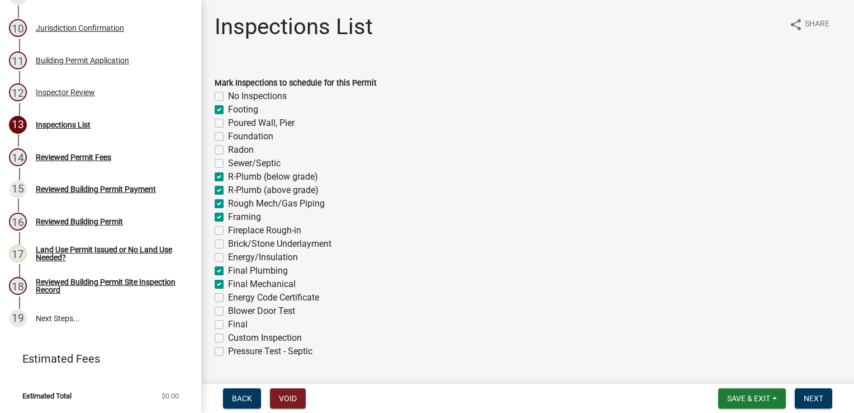
checkbox input "true"
checkbox input "false"
checkbox input "true"
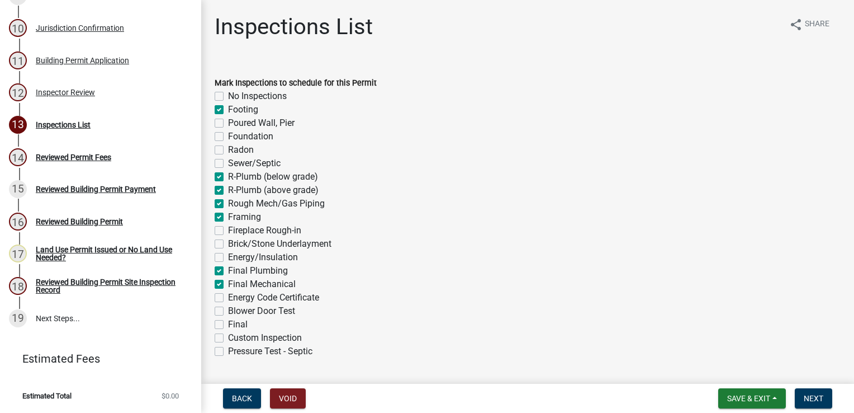
checkbox input "true"
checkbox input "false"
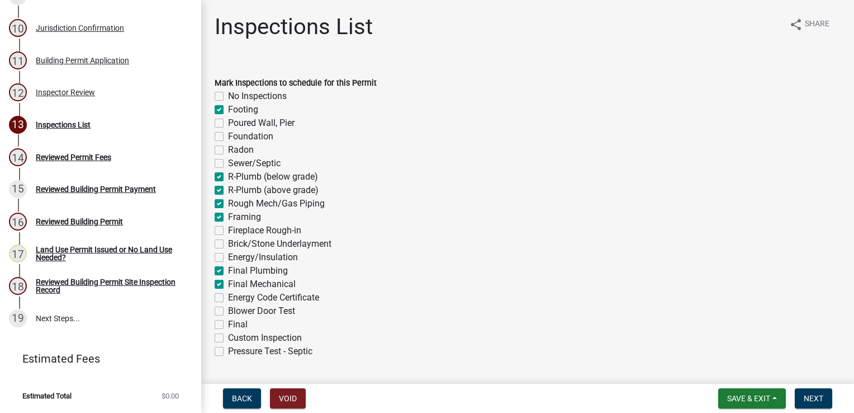
checkbox input "false"
click at [228, 325] on label "Final" at bounding box center [238, 324] width 20 height 13
click at [228, 325] on input "Final" at bounding box center [231, 321] width 7 height 7
checkbox input "true"
checkbox input "false"
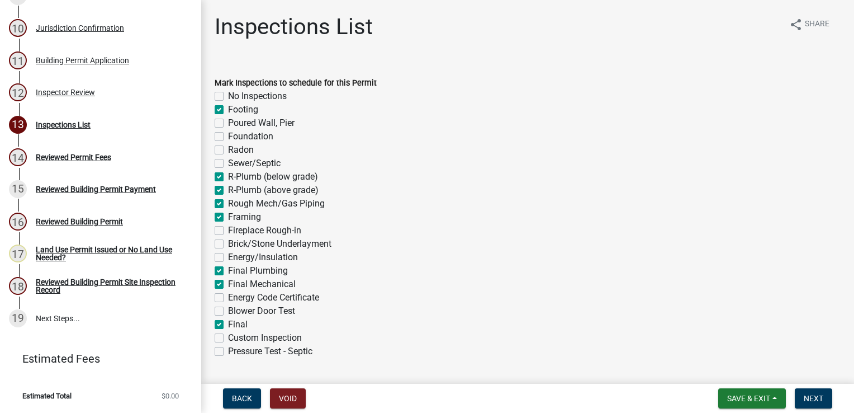
checkbox input "true"
checkbox input "false"
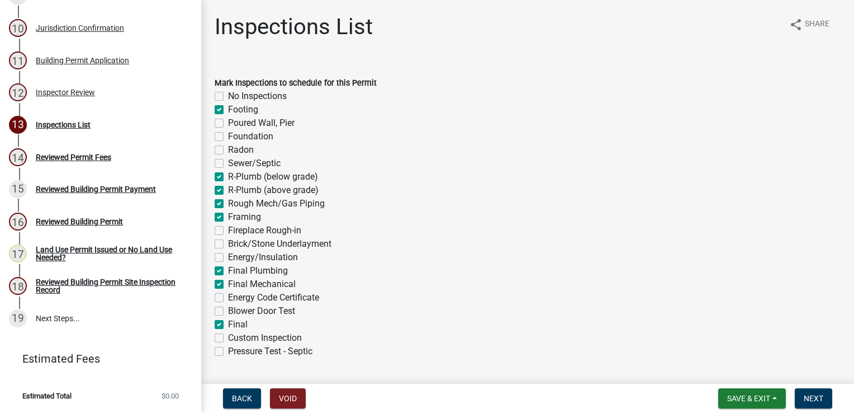
checkbox input "true"
checkbox input "false"
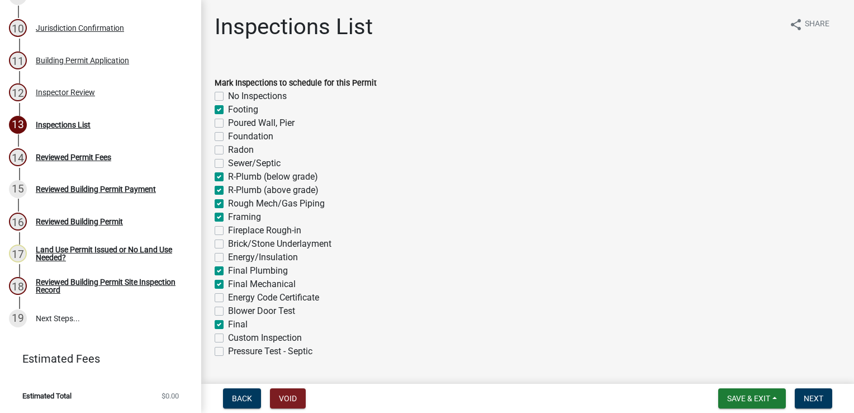
checkbox input "false"
checkbox input "true"
checkbox input "false"
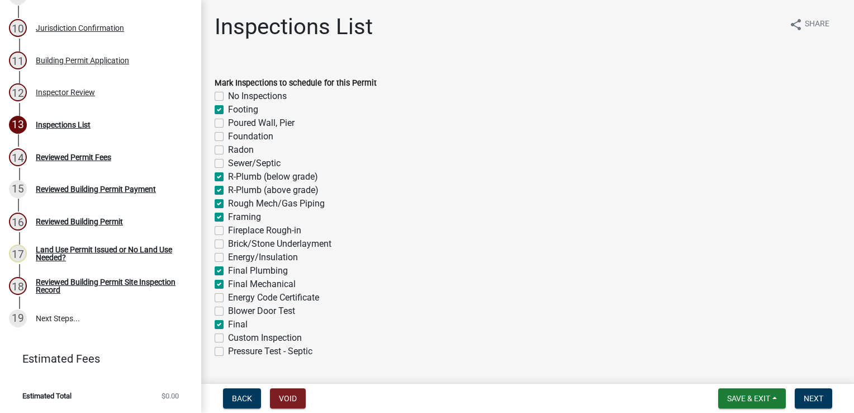
checkbox input "false"
checkbox input "true"
checkbox input "false"
click at [228, 337] on label "Custom Inspection" at bounding box center [265, 337] width 74 height 13
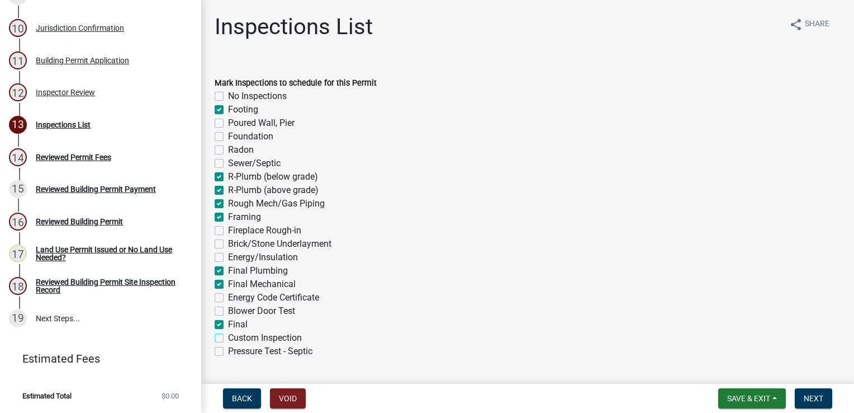
click at [228, 337] on input "Custom Inspection" at bounding box center [231, 334] width 7 height 7
checkbox input "true"
checkbox input "false"
checkbox input "true"
checkbox input "false"
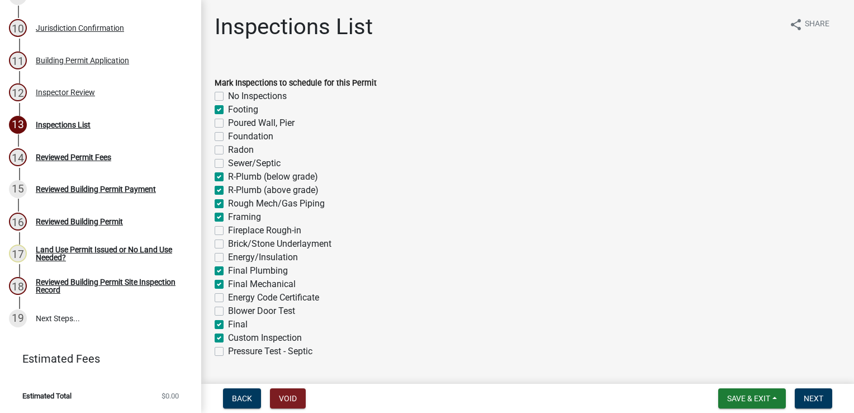
checkbox input "false"
checkbox input "true"
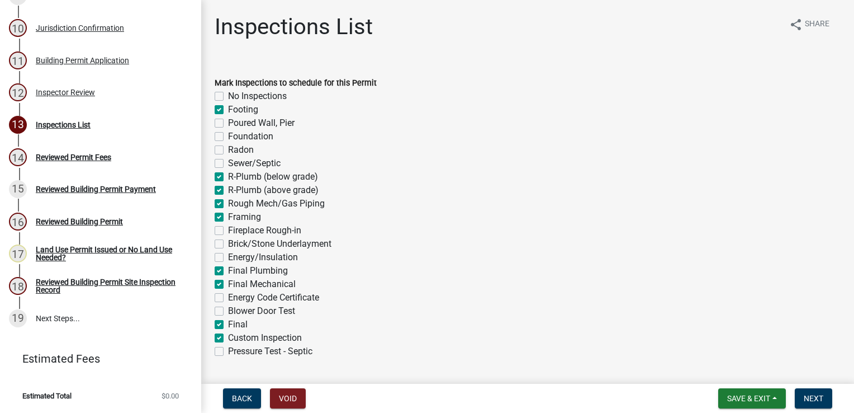
checkbox input "true"
checkbox input "false"
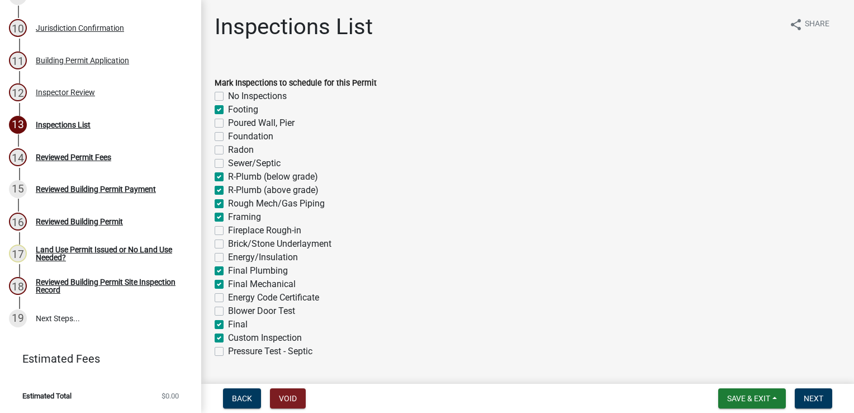
checkbox input "true"
checkbox input "false"
checkbox input "true"
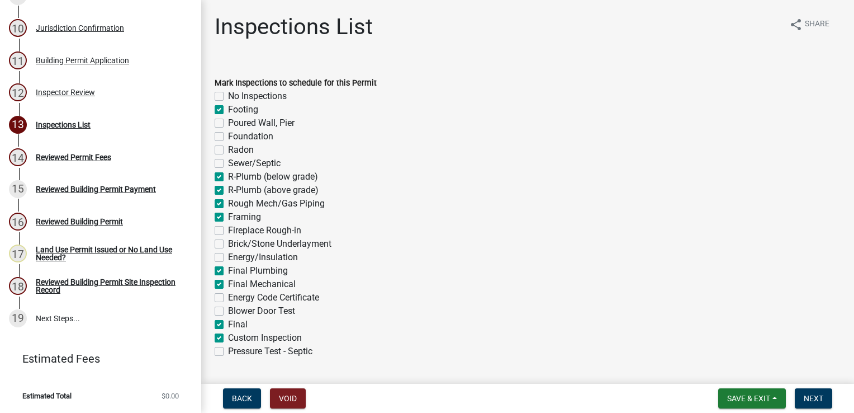
checkbox input "true"
checkbox input "false"
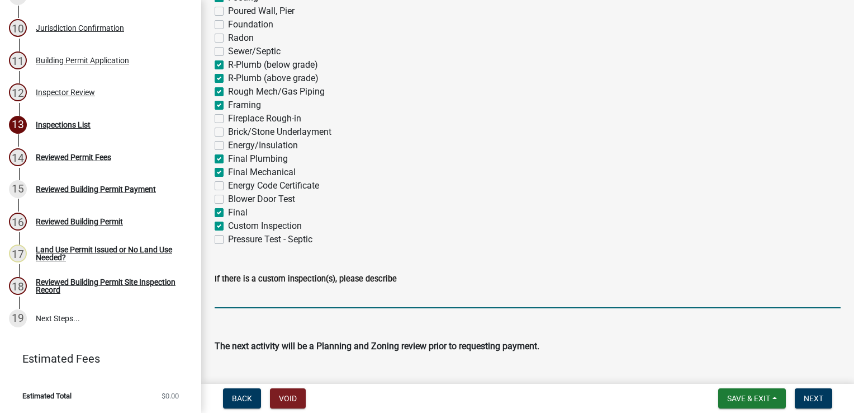
click at [239, 296] on input "If there is a custom inspection(s), please describe" at bounding box center [528, 296] width 626 height 23
click at [228, 225] on label "Custom Inspection" at bounding box center [265, 225] width 74 height 13
click at [228, 225] on input "Custom Inspection" at bounding box center [231, 222] width 7 height 7
checkbox input "false"
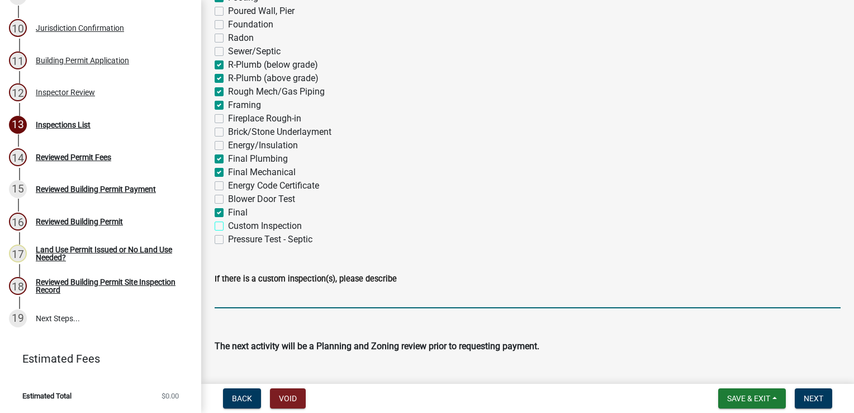
checkbox input "true"
checkbox input "false"
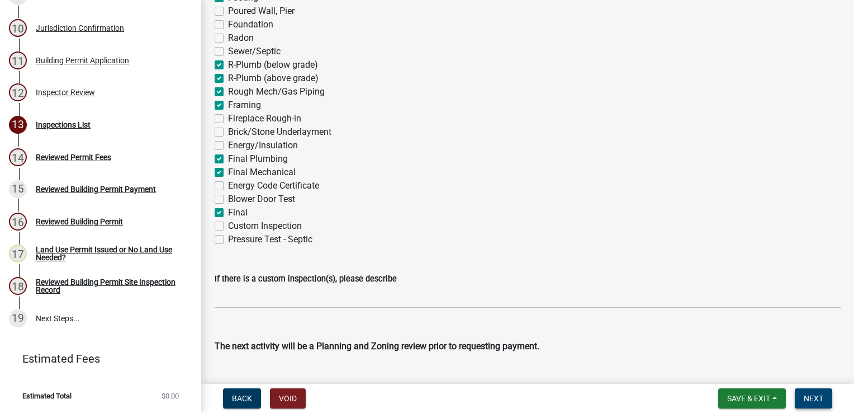
click at [814, 395] on span "Next" at bounding box center [814, 398] width 20 height 9
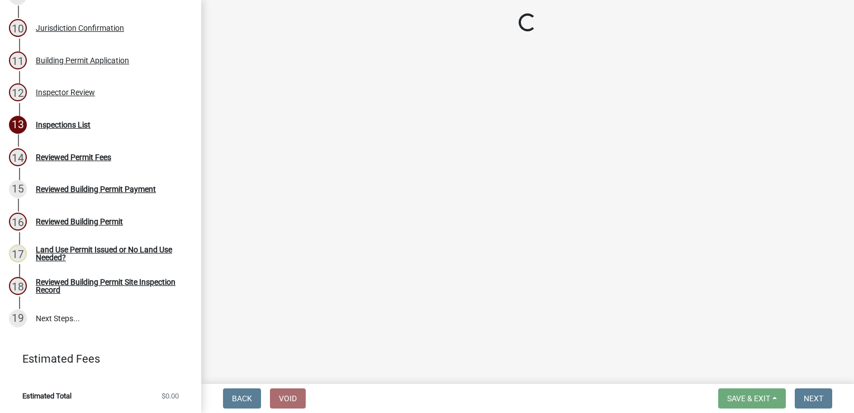
scroll to position [664, 0]
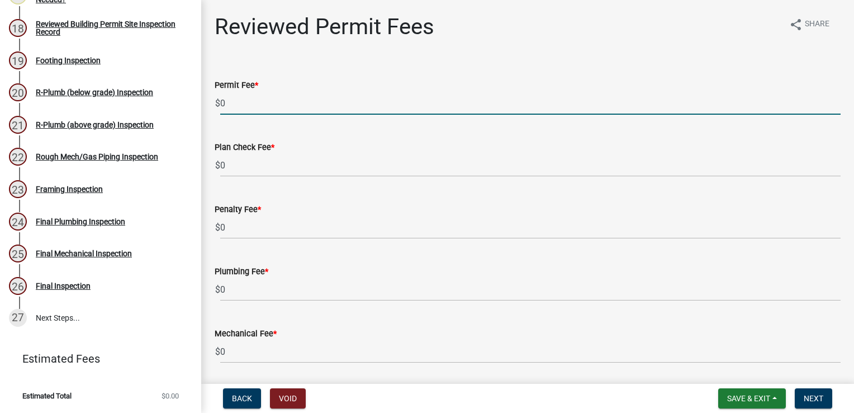
click at [237, 100] on input "0" at bounding box center [530, 103] width 621 height 23
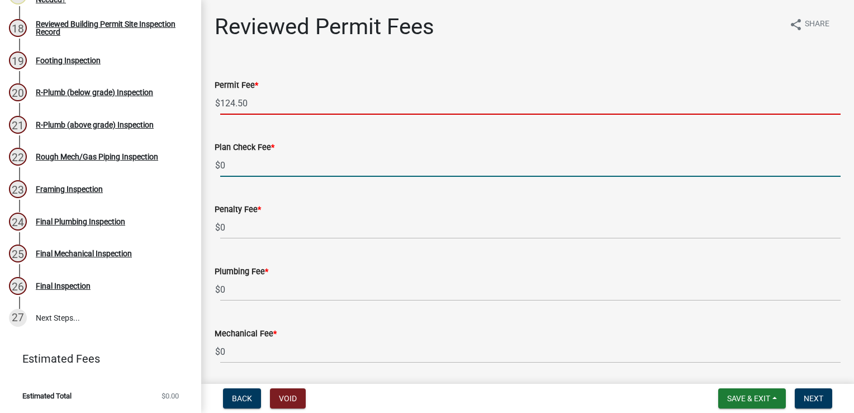
click at [247, 162] on input "0" at bounding box center [530, 165] width 621 height 23
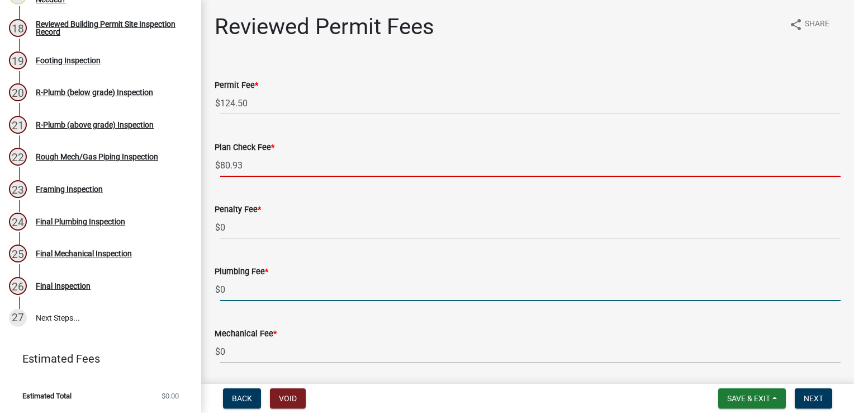
click at [235, 295] on input "0" at bounding box center [530, 289] width 621 height 23
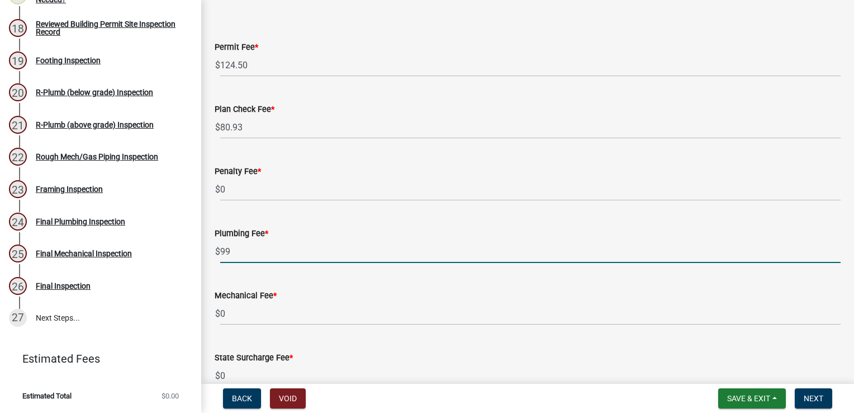
scroll to position [56, 0]
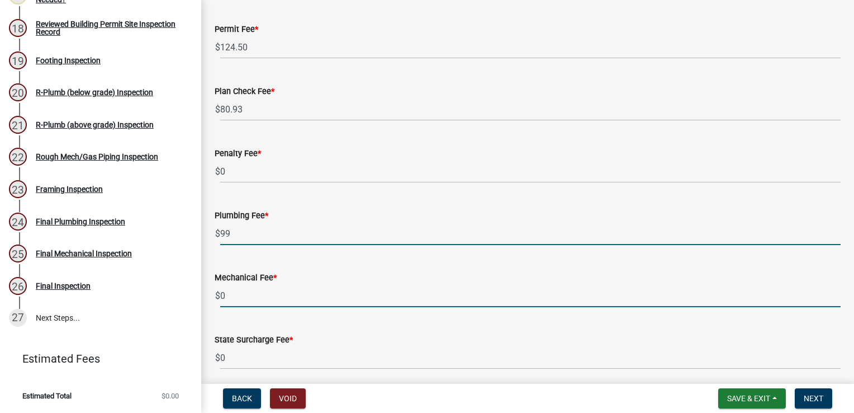
click at [253, 297] on input "0" at bounding box center [530, 295] width 621 height 23
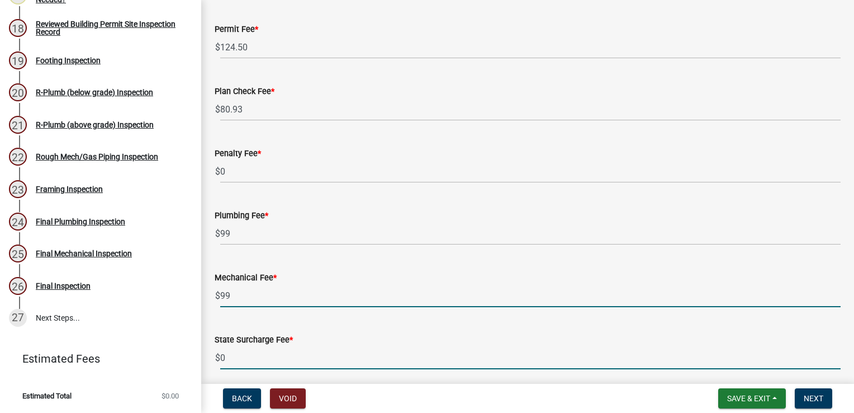
click at [248, 359] on input "0" at bounding box center [530, 357] width 621 height 23
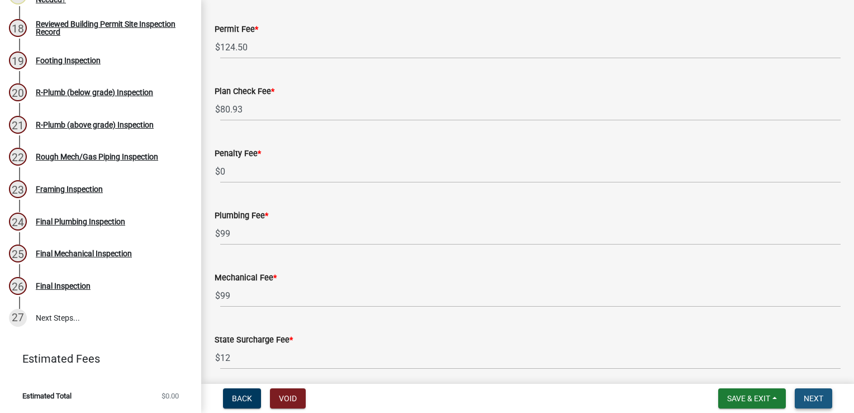
click at [812, 398] on span "Next" at bounding box center [814, 398] width 20 height 9
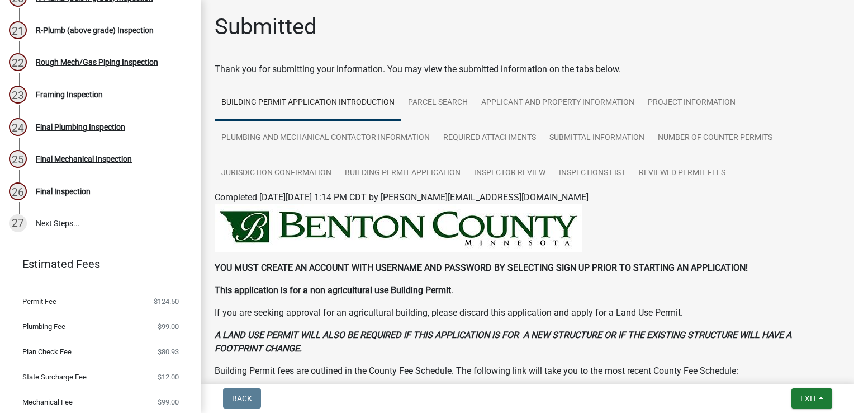
scroll to position [790, 0]
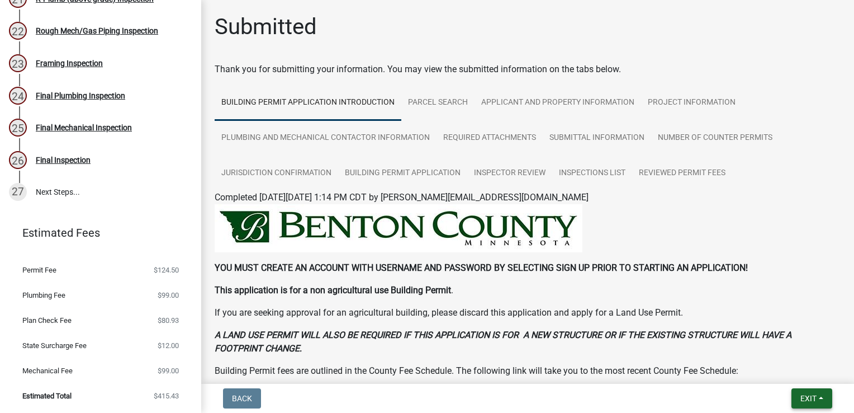
click at [809, 406] on button "Exit" at bounding box center [812, 398] width 41 height 20
click at [796, 372] on button "Save & Exit" at bounding box center [788, 369] width 89 height 27
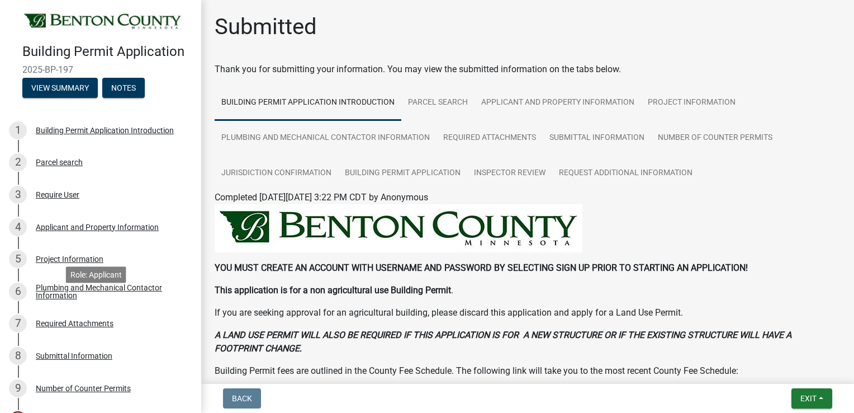
scroll to position [168, 0]
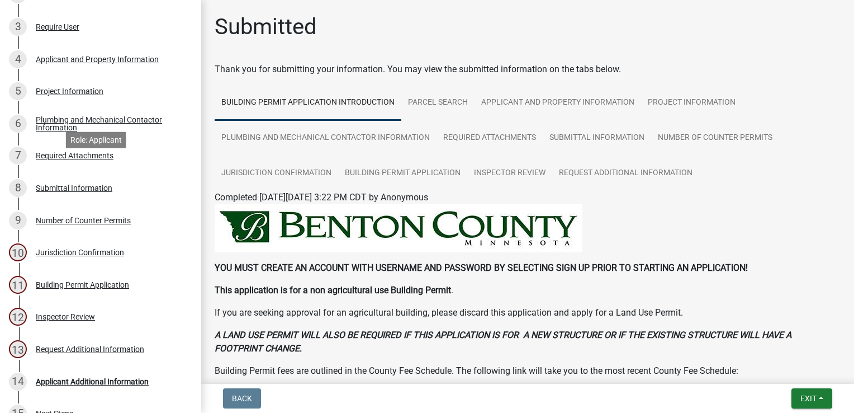
click at [75, 159] on div "Required Attachments" at bounding box center [75, 156] width 78 height 8
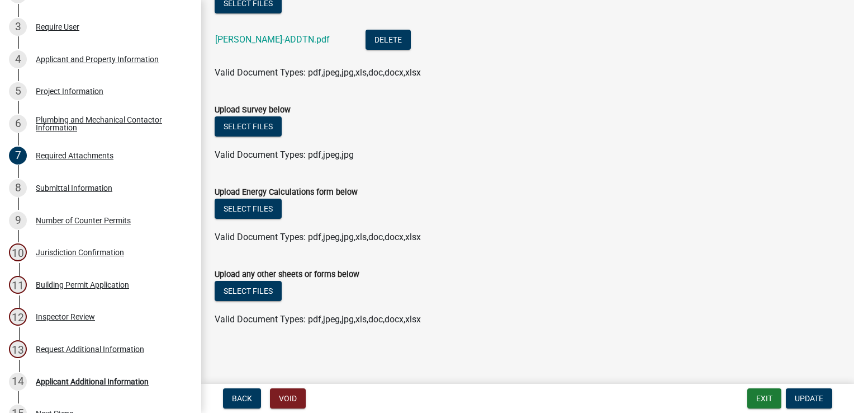
scroll to position [0, 0]
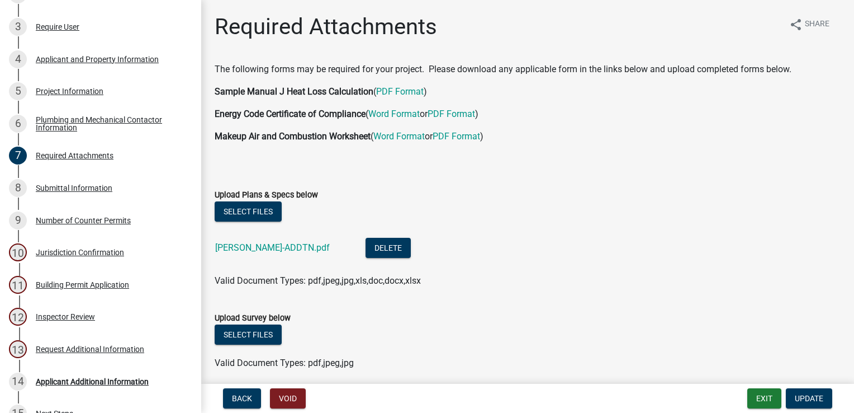
click at [323, 249] on link "[PERSON_NAME]-ADDTN.pdf" at bounding box center [272, 247] width 115 height 11
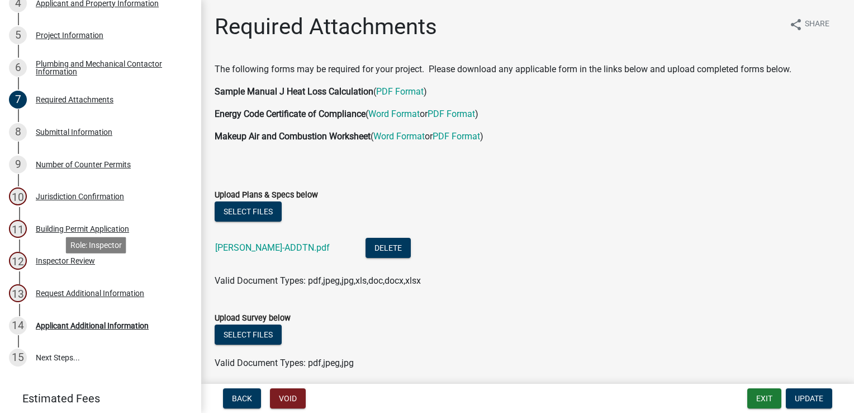
click at [63, 264] on div "Inspector Review" at bounding box center [65, 261] width 59 height 8
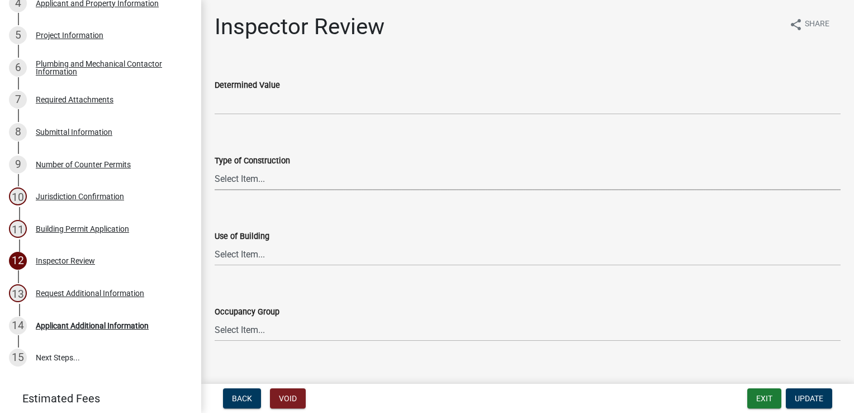
click at [238, 181] on select "Select Item... I-A [PERSON_NAME]-A II-B III-A III-B IV V-A V-B" at bounding box center [528, 178] width 626 height 23
click at [215, 167] on select "Select Item... I-A [PERSON_NAME]-A II-B III-A III-B IV V-A V-B" at bounding box center [528, 178] width 626 height 23
select select "94a12757-2a59-4079-8756-dca9431867ef"
click at [231, 259] on select "Select Item... IBC IRC" at bounding box center [528, 254] width 626 height 23
click at [215, 243] on select "Select Item... IBC IRC" at bounding box center [528, 254] width 626 height 23
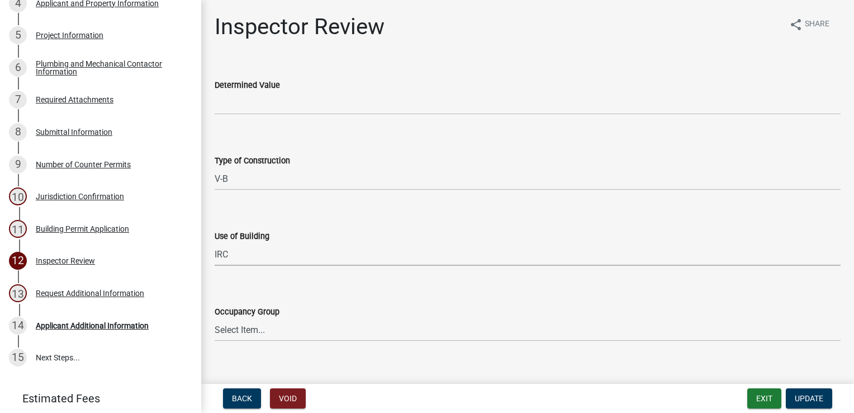
select select "6dc0760e-8c08-4580-9fe9-6a7ebc6918b6"
click at [228, 330] on select "Select Item... IRC 1 IRC 2 IRC 3 IRC 4 A-1 A-2 A-3 A-4 B F-1 F-2 H-1 H-2 H-3 H-…" at bounding box center [528, 329] width 626 height 23
click at [215, 318] on select "Select Item... IRC 1 IRC 2 IRC 3 IRC 4 A-1 A-2 A-3 A-4 B F-1 F-2 H-1 H-2 H-3 H-…" at bounding box center [528, 329] width 626 height 23
select select "0198996b-7c5b-4e1d-9fce-5545e98e8655"
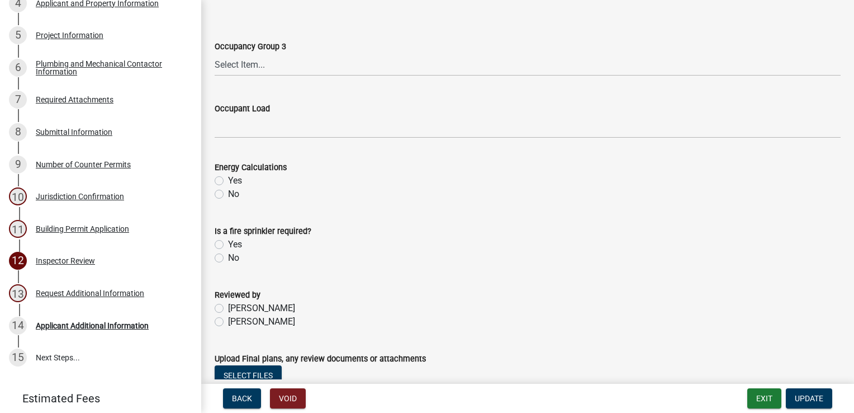
scroll to position [447, 0]
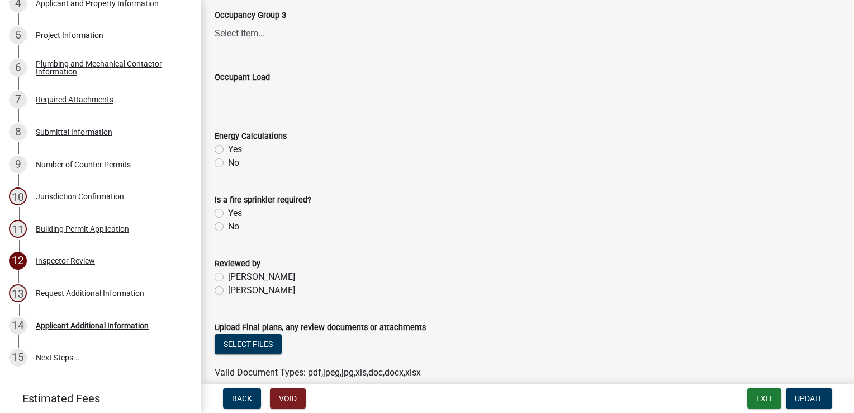
click at [228, 288] on label "[PERSON_NAME]" at bounding box center [261, 289] width 67 height 13
click at [228, 288] on input "[PERSON_NAME]" at bounding box center [231, 286] width 7 height 7
radio input "true"
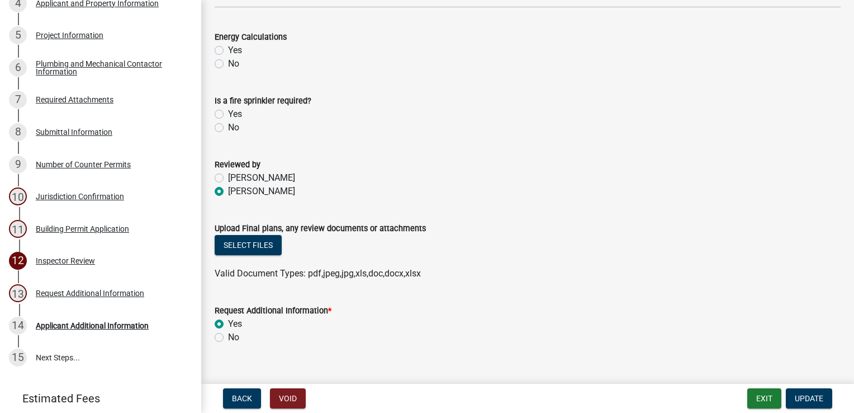
scroll to position [564, 0]
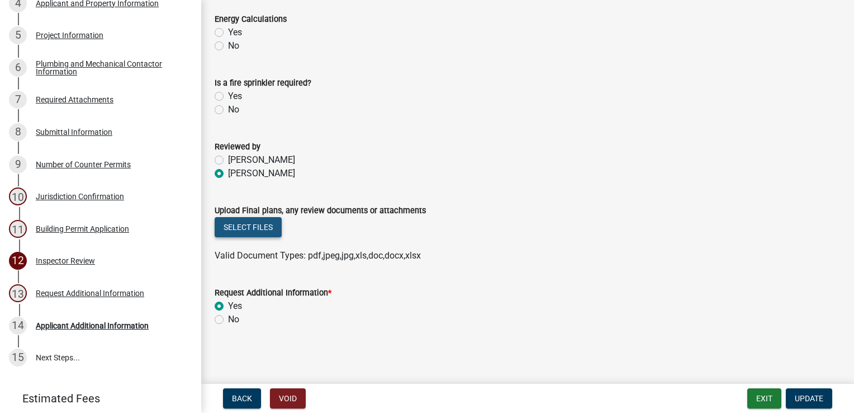
click at [237, 227] on button "Select files" at bounding box center [248, 227] width 67 height 20
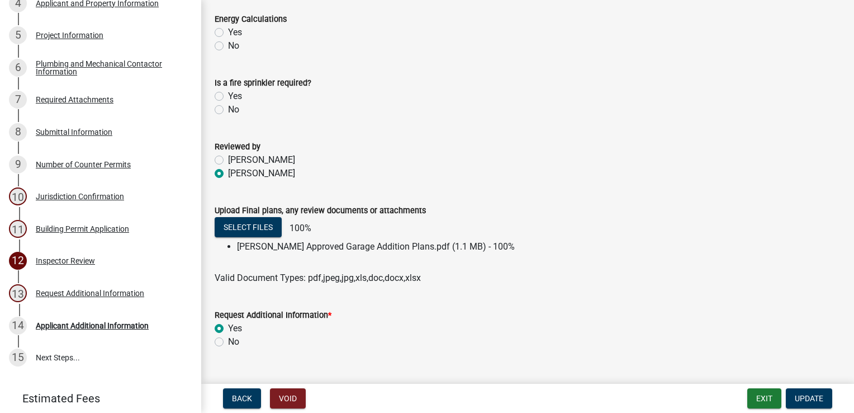
click at [228, 342] on label "No" at bounding box center [233, 341] width 11 height 13
click at [228, 342] on input "No" at bounding box center [231, 338] width 7 height 7
radio input "true"
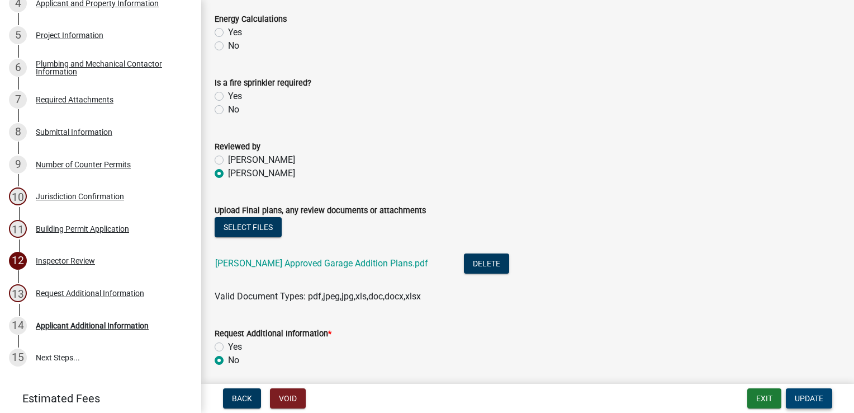
click at [794, 399] on button "Update" at bounding box center [809, 398] width 46 height 20
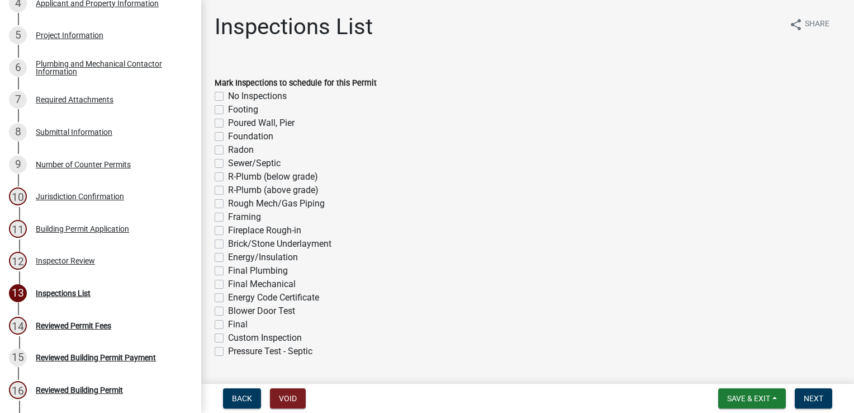
scroll to position [352, 0]
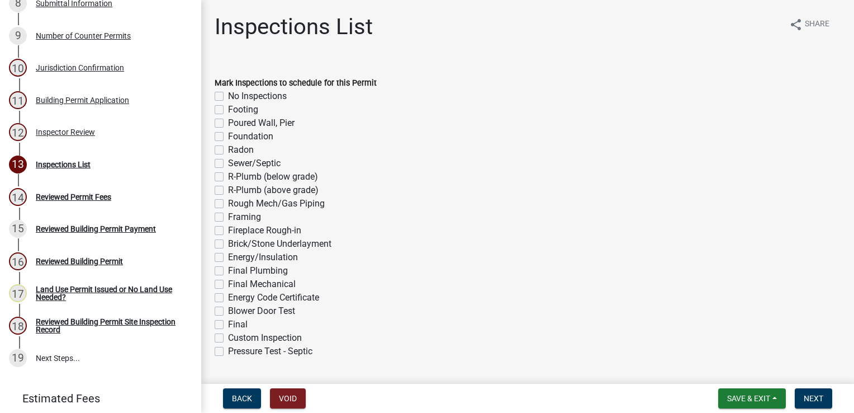
click at [228, 108] on label "Footing" at bounding box center [243, 109] width 30 height 13
click at [228, 108] on input "Footing" at bounding box center [231, 106] width 7 height 7
checkbox input "true"
checkbox input "false"
checkbox input "true"
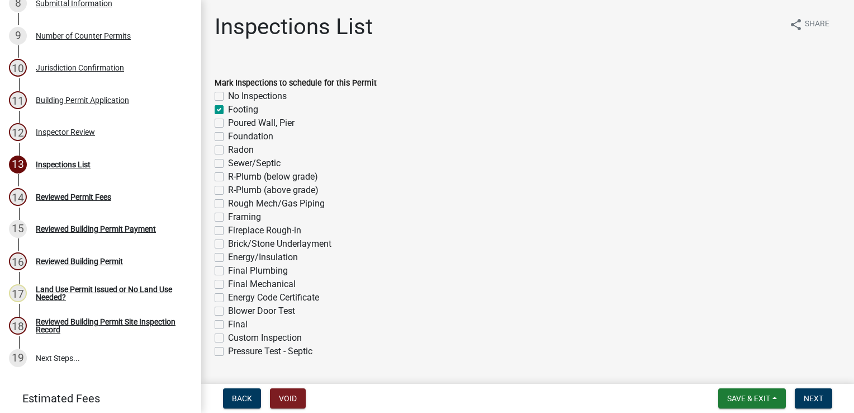
checkbox input "false"
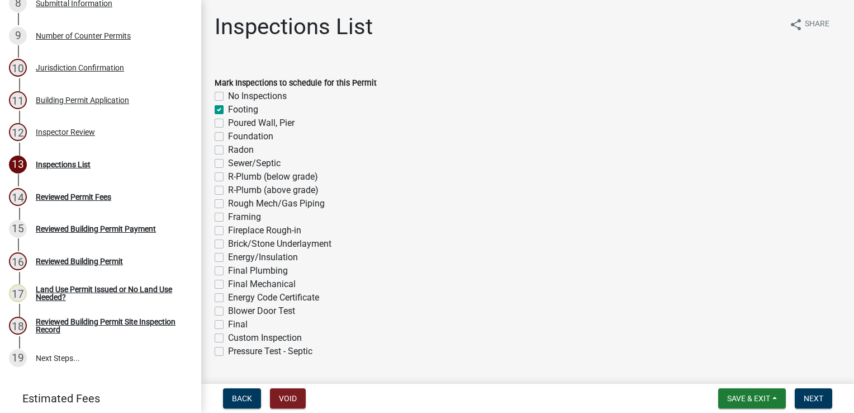
checkbox input "false"
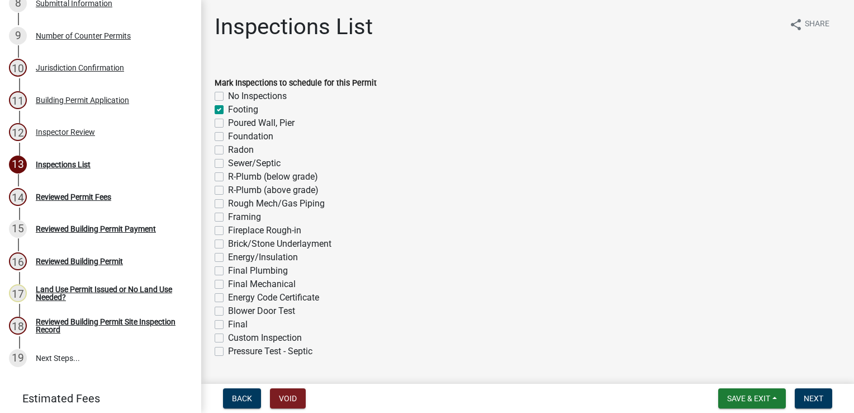
checkbox input "false"
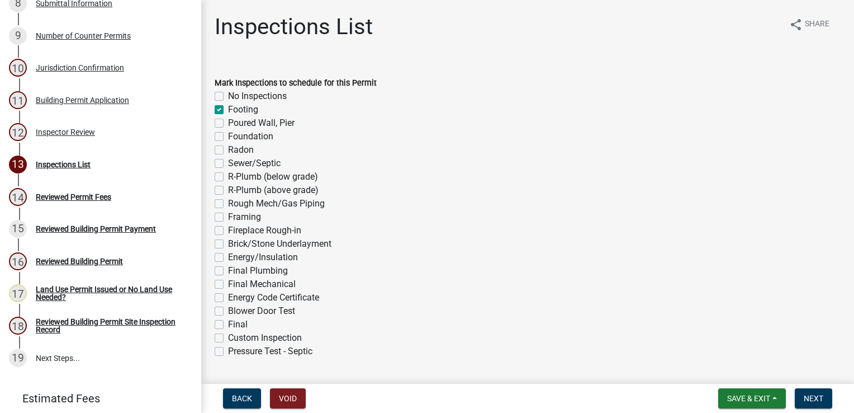
checkbox input "false"
click at [228, 135] on label "Foundation" at bounding box center [250, 136] width 45 height 13
click at [228, 135] on input "Foundation" at bounding box center [231, 133] width 7 height 7
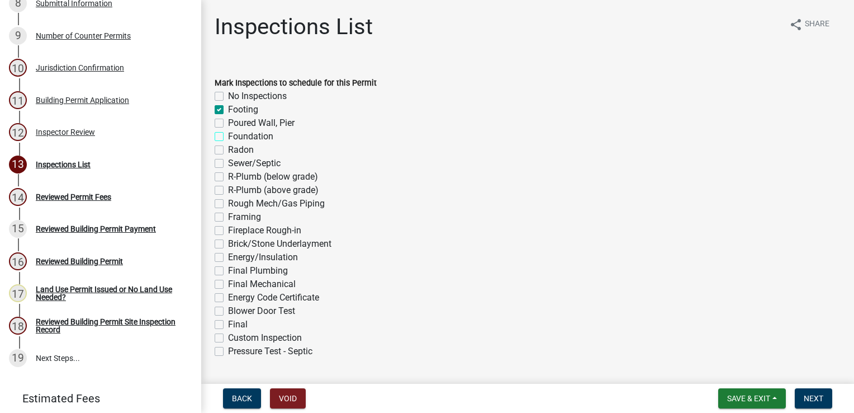
checkbox input "true"
checkbox input "false"
checkbox input "true"
checkbox input "false"
checkbox input "true"
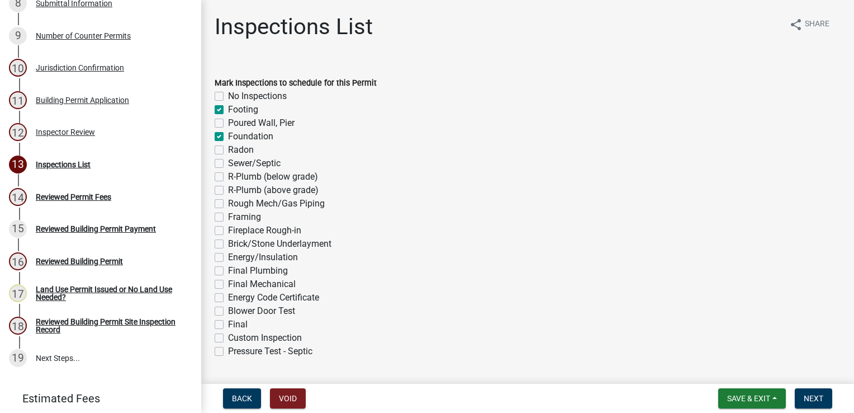
checkbox input "false"
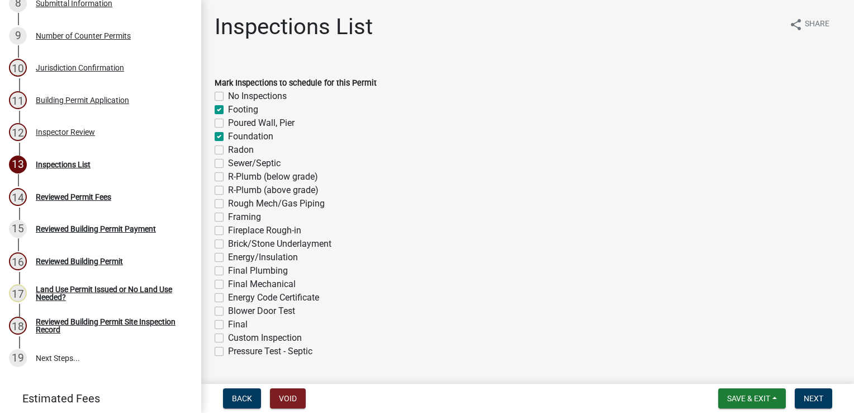
checkbox input "false"
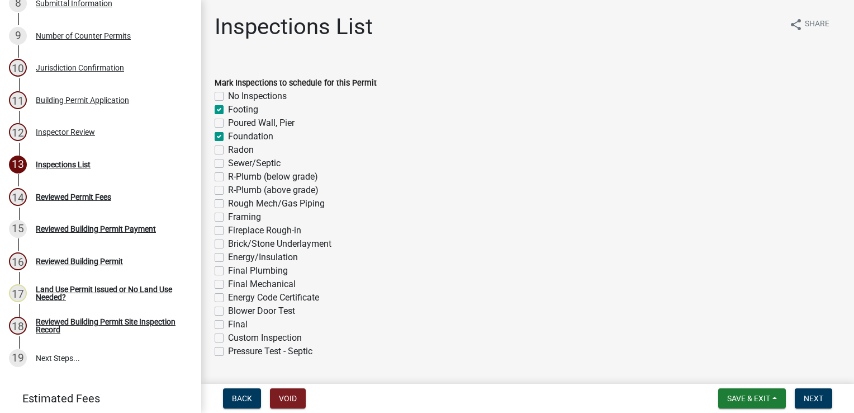
checkbox input "false"
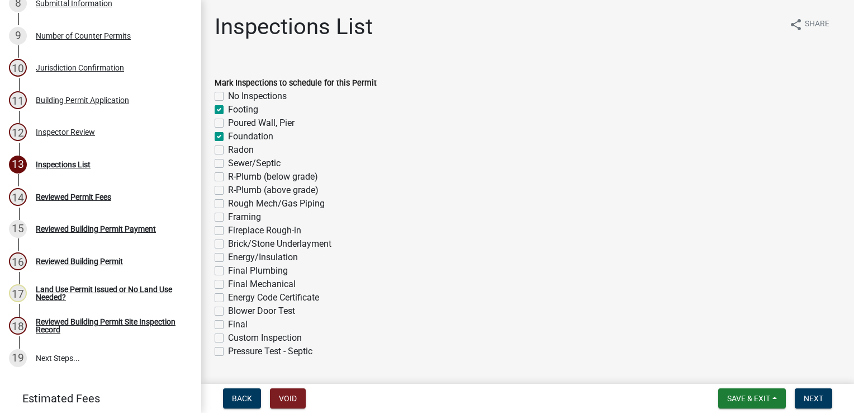
checkbox input "false"
click at [228, 163] on label "Sewer/Septic" at bounding box center [254, 163] width 53 height 13
click at [228, 163] on input "Sewer/Septic" at bounding box center [231, 160] width 7 height 7
checkbox input "true"
checkbox input "false"
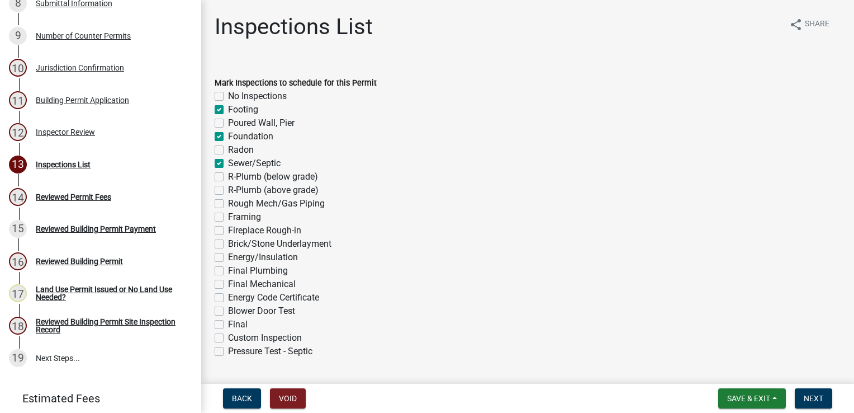
checkbox input "true"
checkbox input "false"
checkbox input "true"
checkbox input "false"
checkbox input "true"
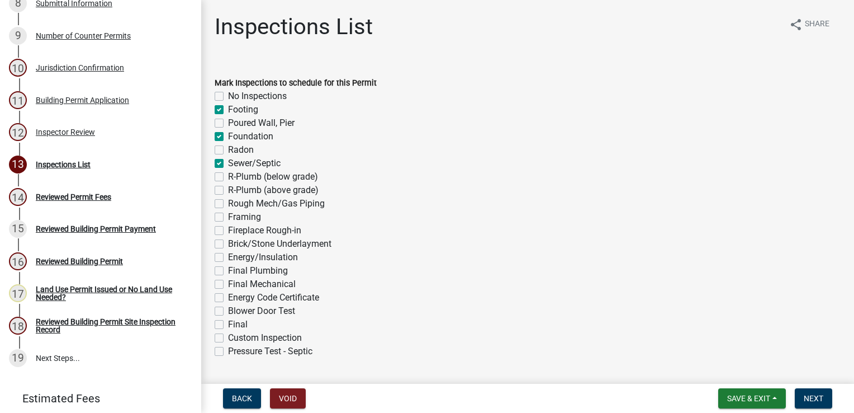
checkbox input "false"
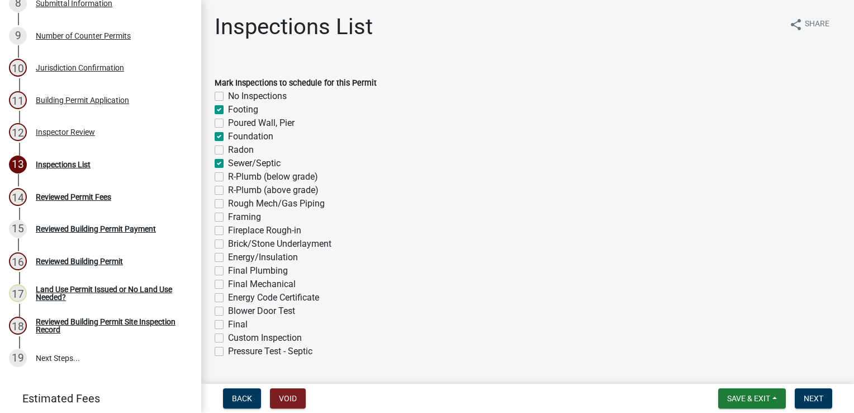
checkbox input "false"
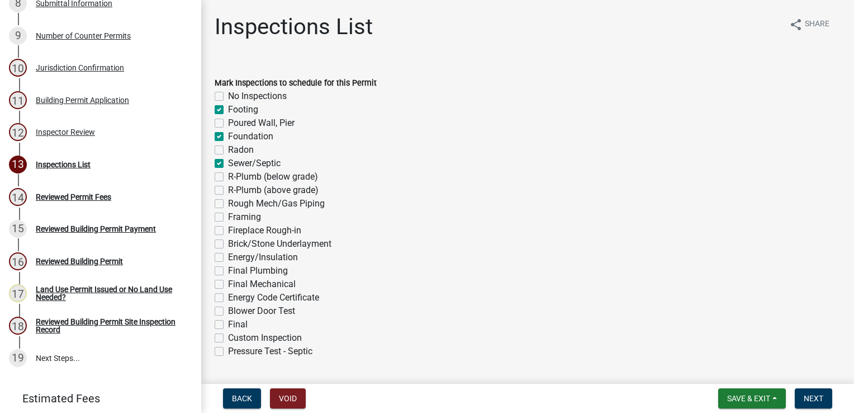
checkbox input "false"
click at [228, 178] on label "R-Plumb (below grade)" at bounding box center [273, 176] width 90 height 13
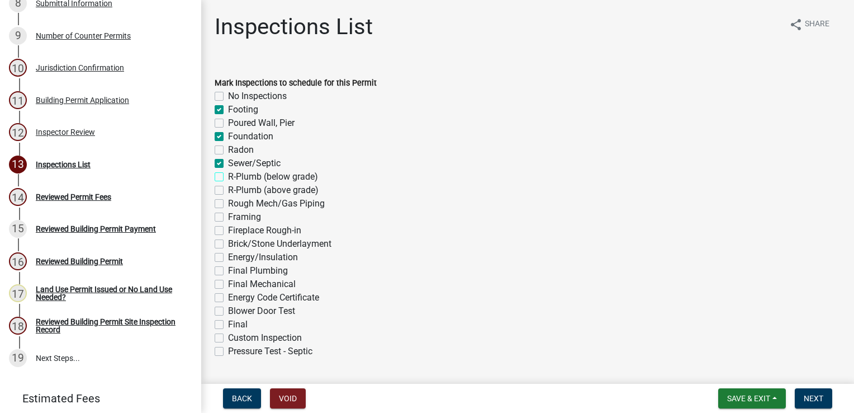
click at [228, 177] on input "R-Plumb (below grade)" at bounding box center [231, 173] width 7 height 7
checkbox input "true"
checkbox input "false"
checkbox input "true"
checkbox input "false"
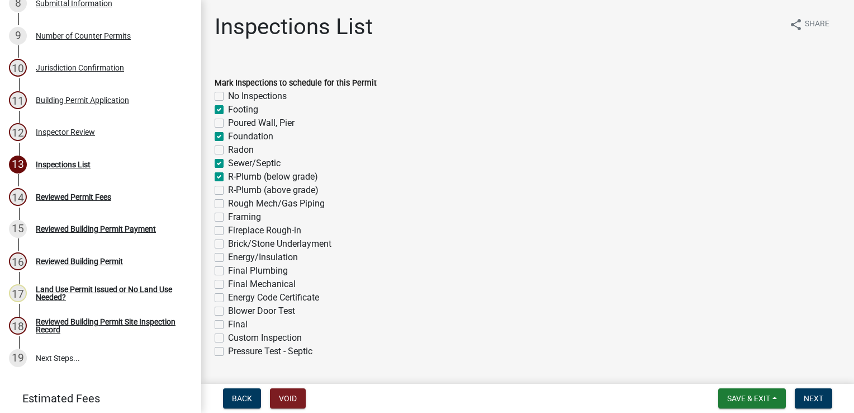
checkbox input "true"
checkbox input "false"
checkbox input "true"
checkbox input "false"
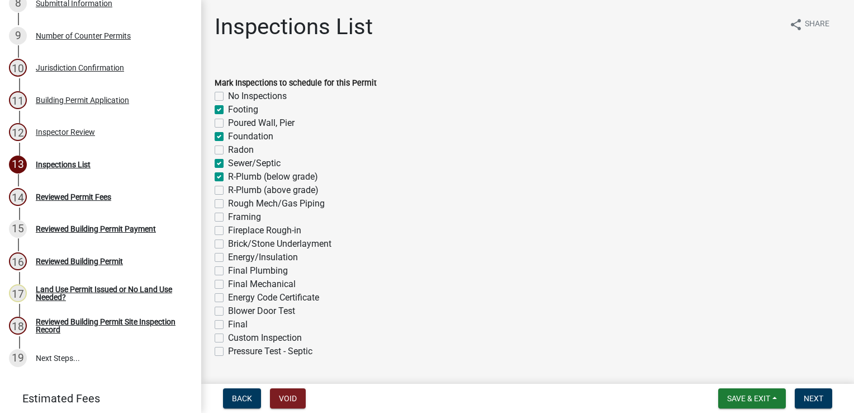
checkbox input "false"
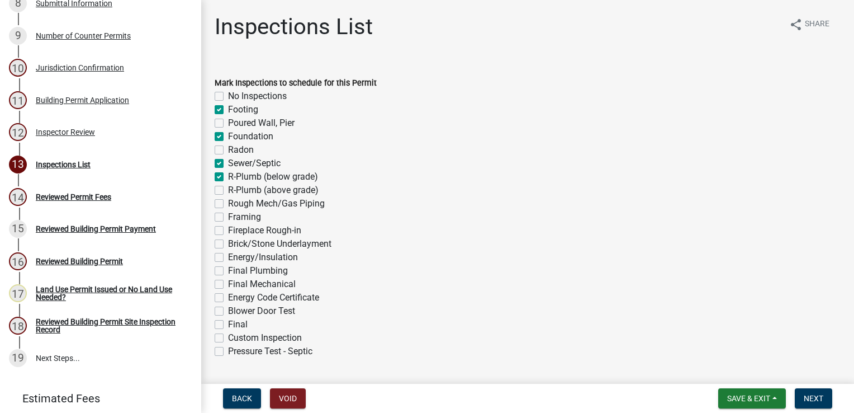
checkbox input "false"
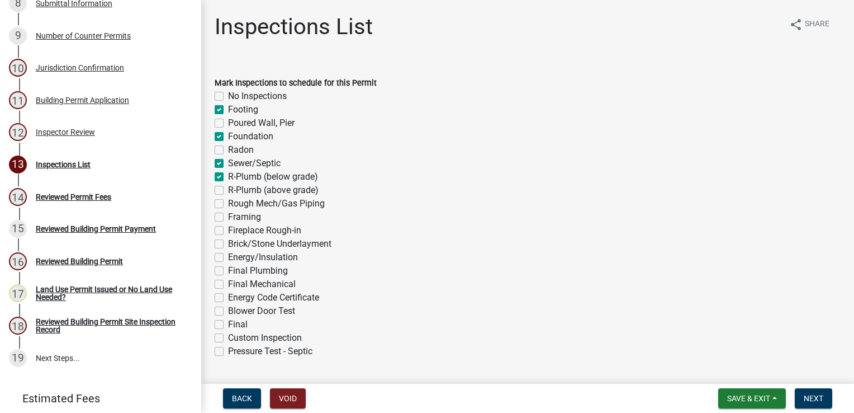
checkbox input "false"
click at [228, 191] on label "R-Plumb (above grade)" at bounding box center [273, 189] width 91 height 13
click at [228, 191] on input "R-Plumb (above grade)" at bounding box center [231, 186] width 7 height 7
checkbox input "true"
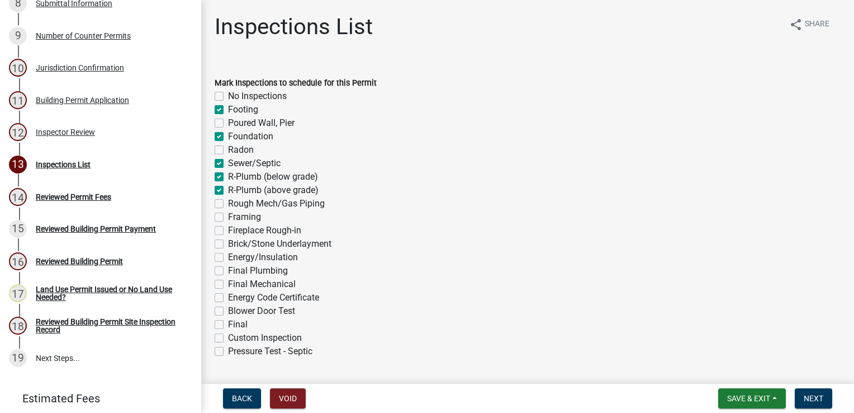
checkbox input "false"
checkbox input "true"
checkbox input "false"
checkbox input "true"
checkbox input "false"
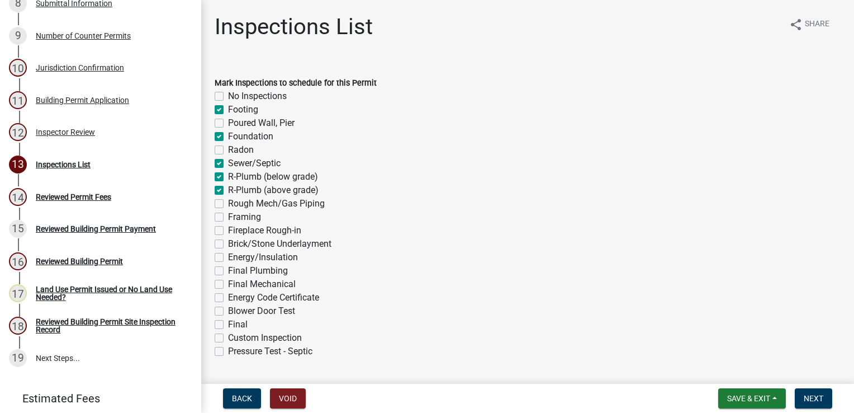
checkbox input "true"
checkbox input "false"
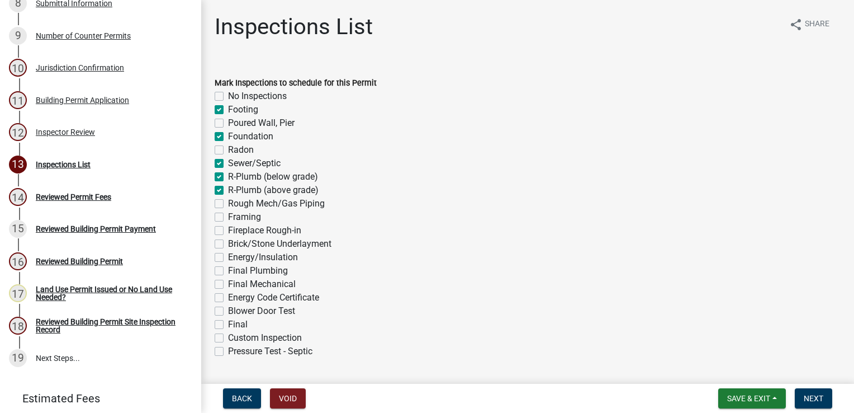
checkbox input "false"
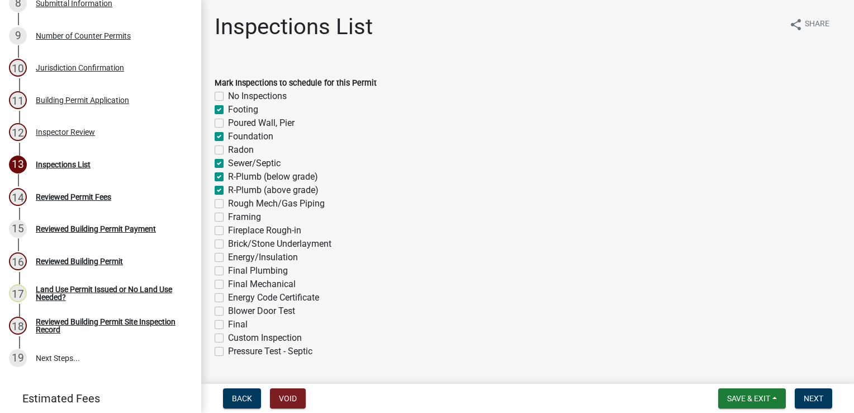
checkbox input "false"
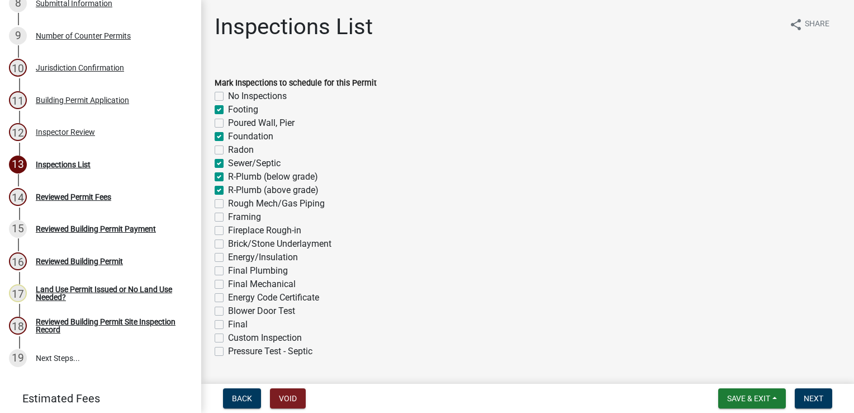
click at [228, 201] on label "Rough Mech/Gas Piping" at bounding box center [276, 203] width 97 height 13
click at [228, 201] on input "Rough Mech/Gas Piping" at bounding box center [231, 200] width 7 height 7
checkbox input "true"
checkbox input "false"
checkbox input "true"
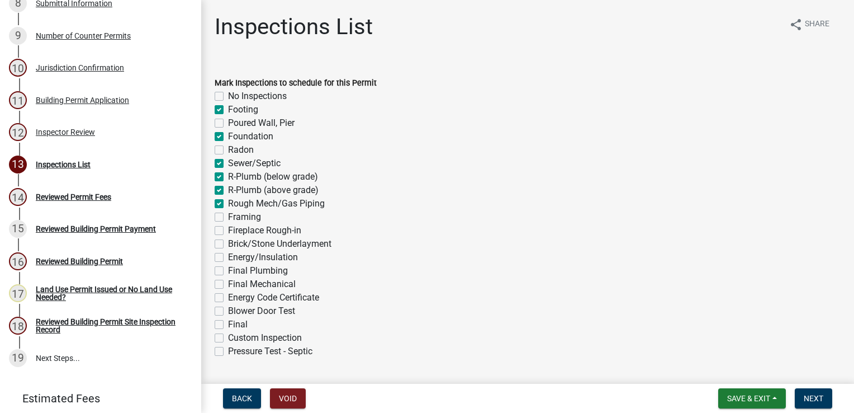
checkbox input "false"
checkbox input "true"
checkbox input "false"
checkbox input "true"
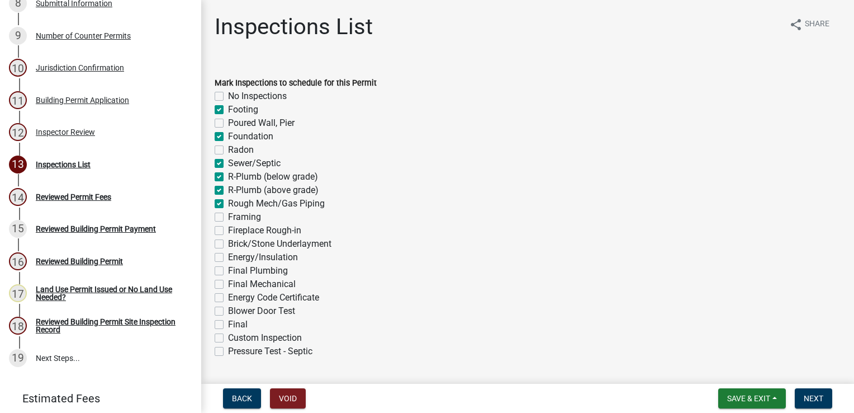
checkbox input "true"
checkbox input "false"
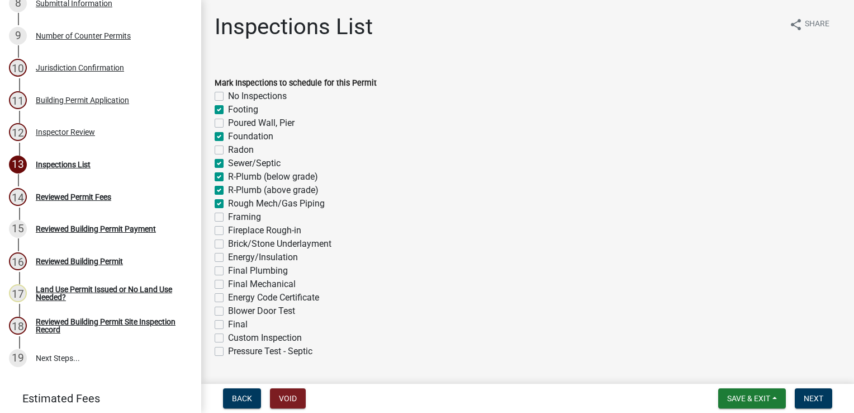
checkbox input "false"
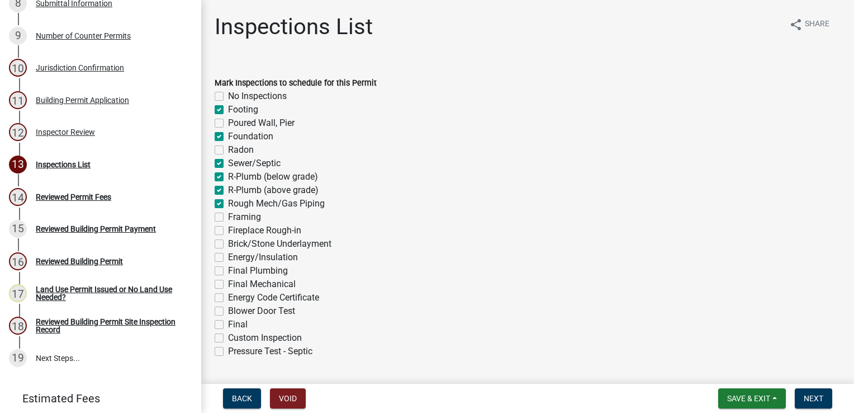
checkbox input "false"
click at [228, 217] on label "Framing" at bounding box center [244, 216] width 33 height 13
click at [228, 217] on input "Framing" at bounding box center [231, 213] width 7 height 7
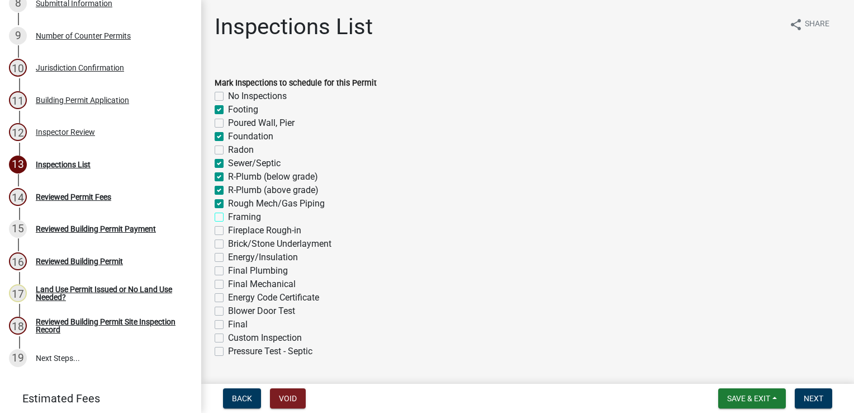
checkbox input "true"
checkbox input "false"
checkbox input "true"
checkbox input "false"
checkbox input "true"
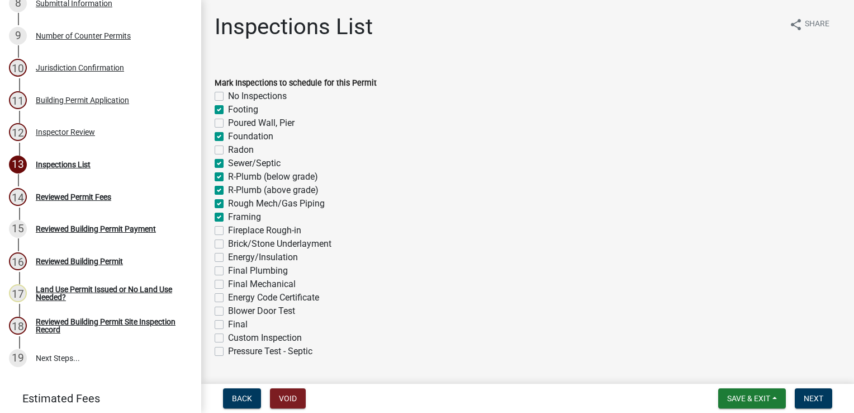
checkbox input "false"
checkbox input "true"
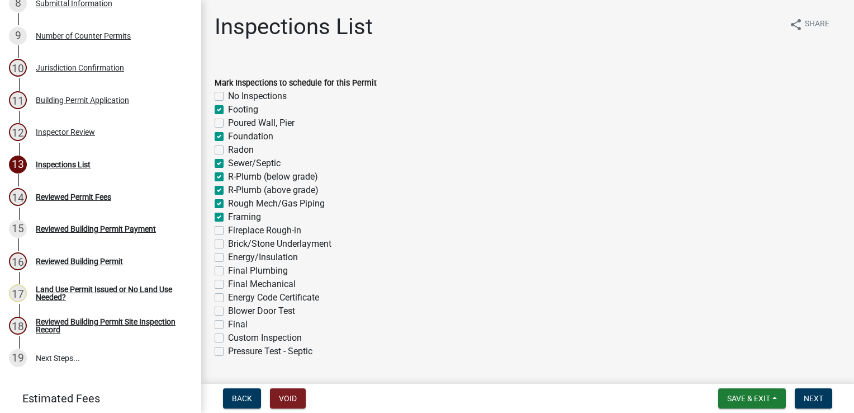
checkbox input "true"
checkbox input "false"
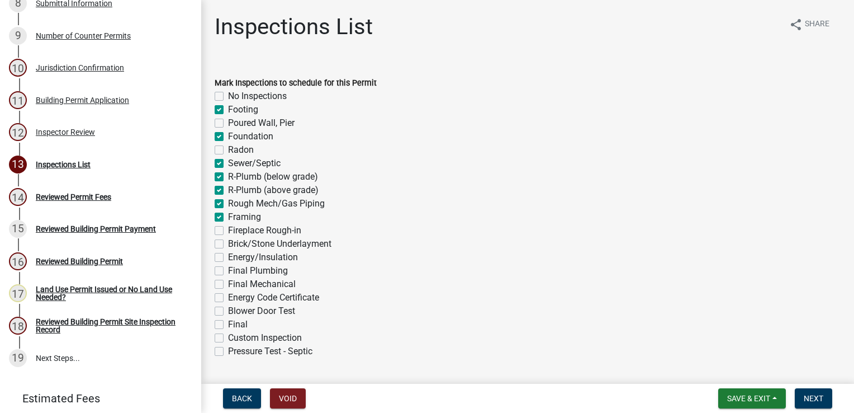
checkbox input "false"
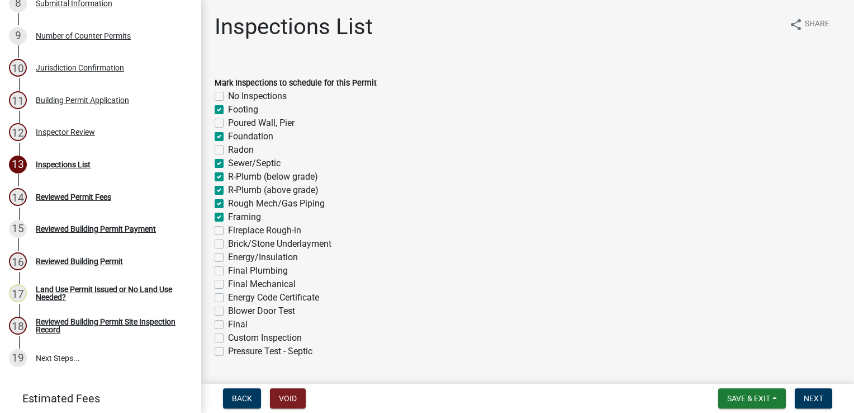
checkbox input "false"
click at [228, 259] on label "Energy/Insulation" at bounding box center [263, 256] width 70 height 13
click at [228, 258] on input "Energy/Insulation" at bounding box center [231, 253] width 7 height 7
checkbox input "true"
checkbox input "false"
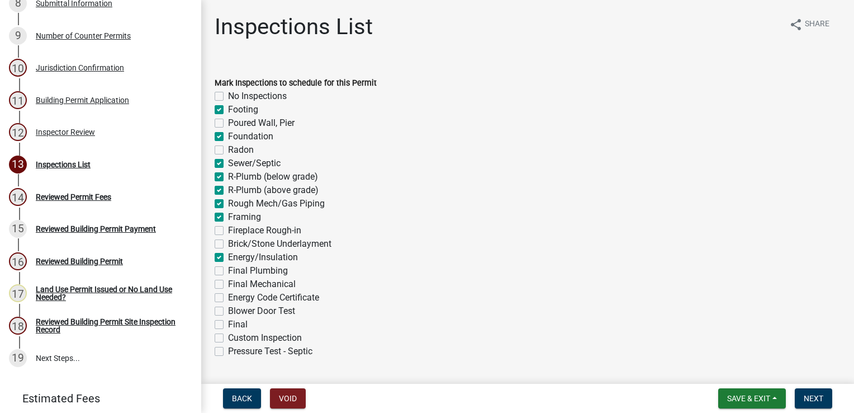
checkbox input "true"
checkbox input "false"
checkbox input "true"
checkbox input "false"
checkbox input "true"
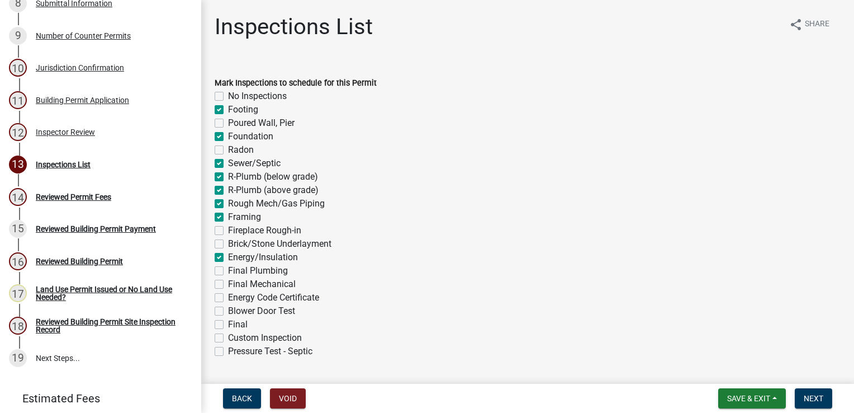
checkbox input "true"
checkbox input "false"
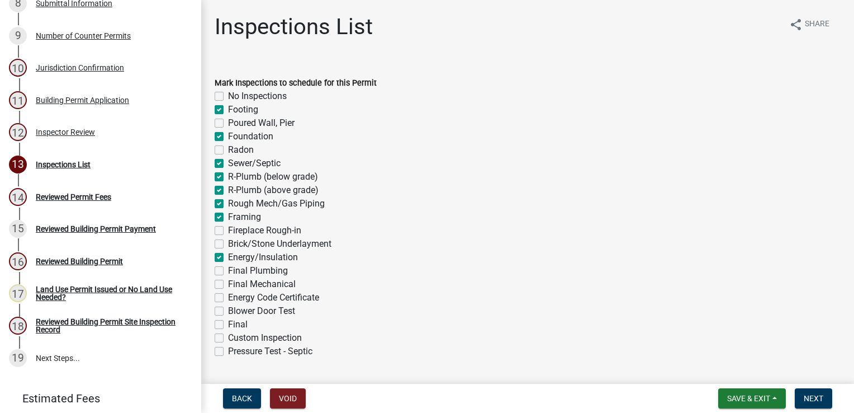
checkbox input "false"
checkbox input "true"
checkbox input "false"
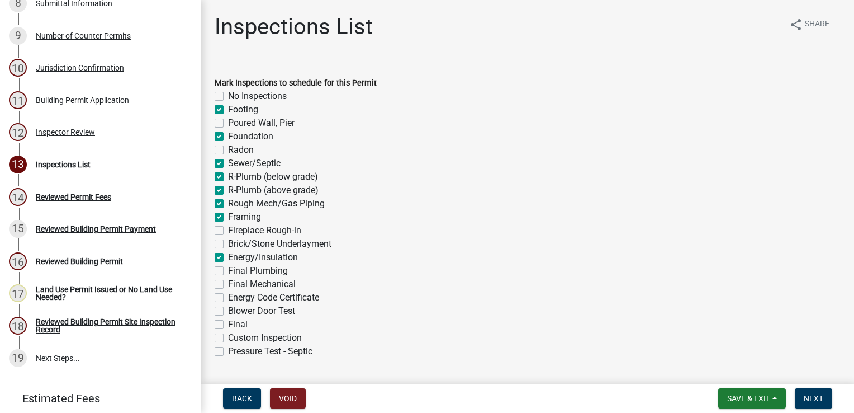
checkbox input "false"
click at [228, 268] on label "Final Plumbing" at bounding box center [258, 270] width 60 height 13
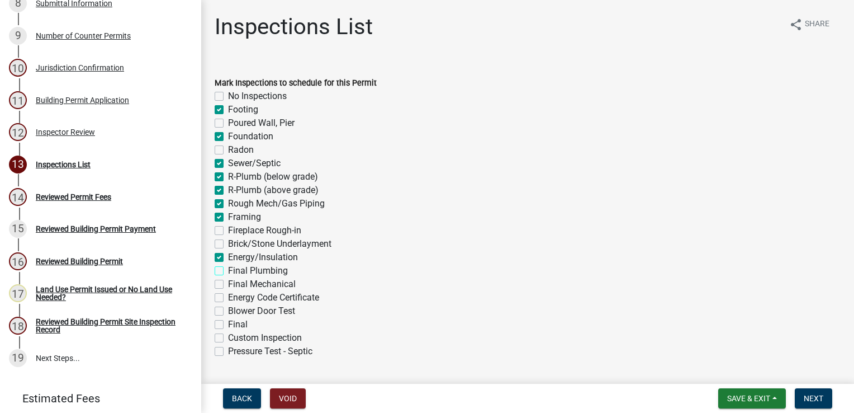
click at [228, 268] on input "Final Plumbing" at bounding box center [231, 267] width 7 height 7
checkbox input "true"
checkbox input "false"
checkbox input "true"
checkbox input "false"
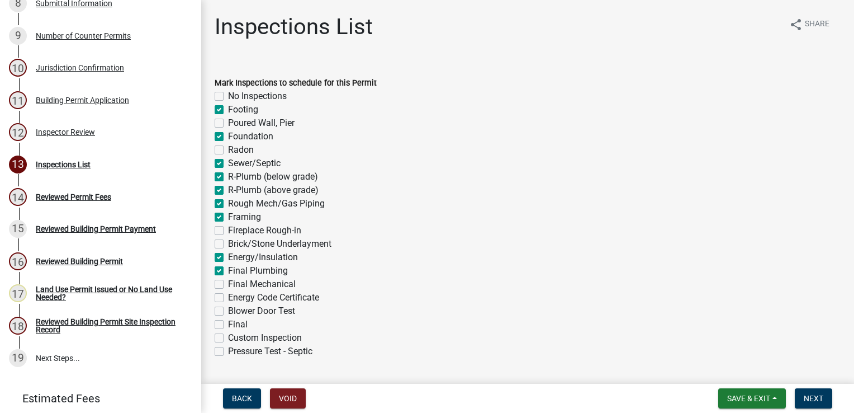
checkbox input "true"
checkbox input "false"
checkbox input "true"
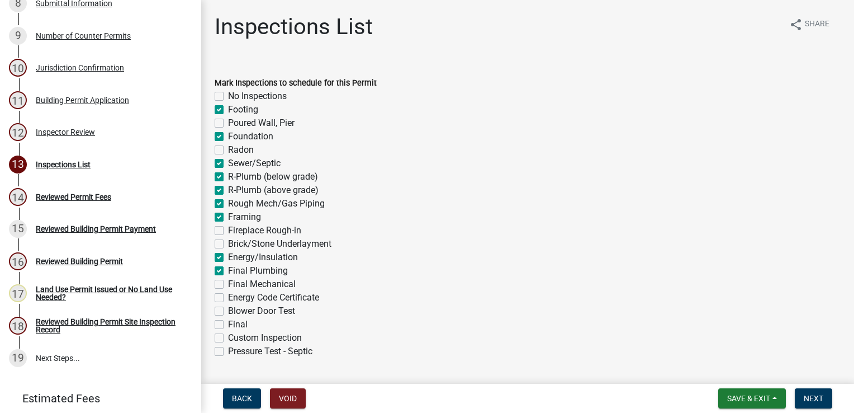
checkbox input "true"
checkbox input "false"
checkbox input "true"
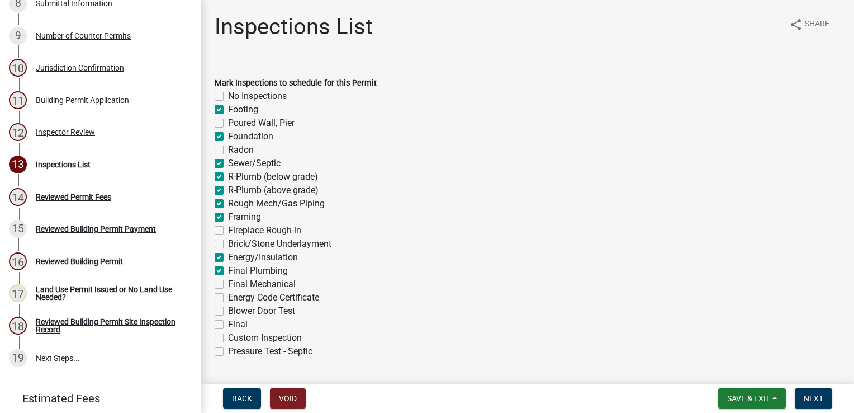
checkbox input "true"
checkbox input "false"
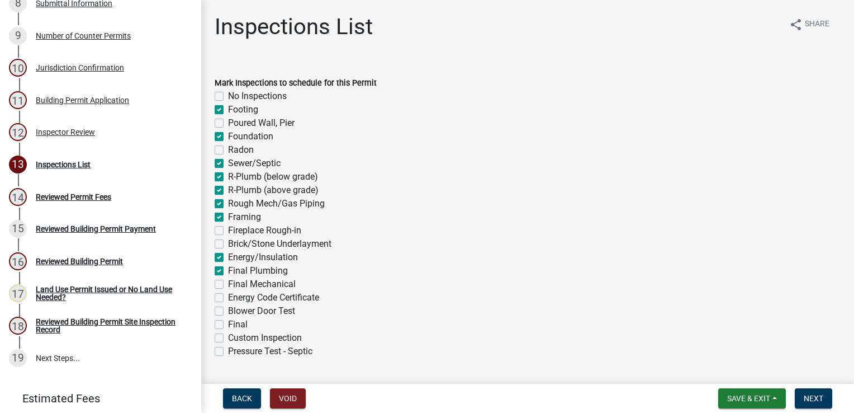
checkbox input "false"
click at [228, 284] on label "Final Mechanical" at bounding box center [262, 283] width 68 height 13
click at [228, 284] on input "Final Mechanical" at bounding box center [231, 280] width 7 height 7
checkbox input "true"
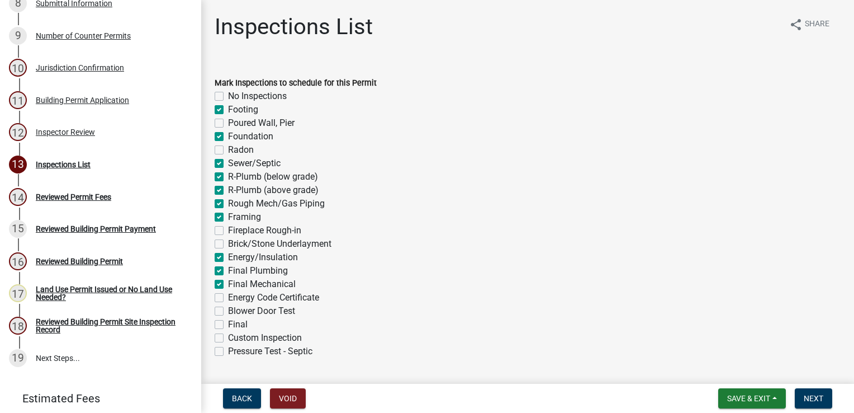
checkbox input "false"
checkbox input "true"
checkbox input "false"
checkbox input "true"
checkbox input "false"
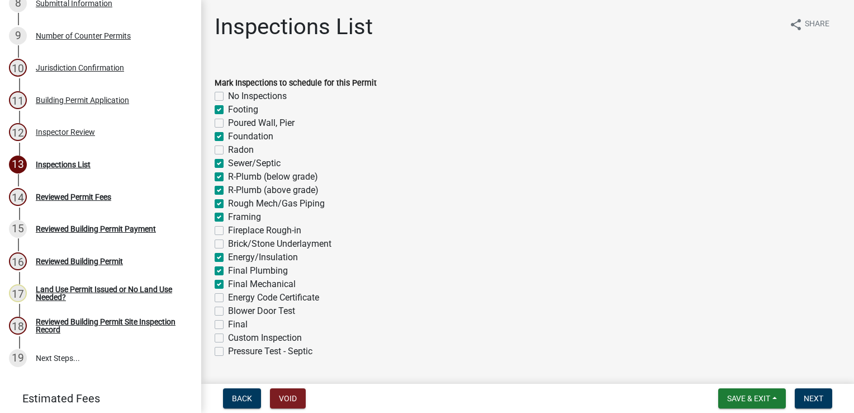
click at [228, 325] on label "Final" at bounding box center [238, 324] width 20 height 13
click at [228, 325] on input "Final" at bounding box center [231, 321] width 7 height 7
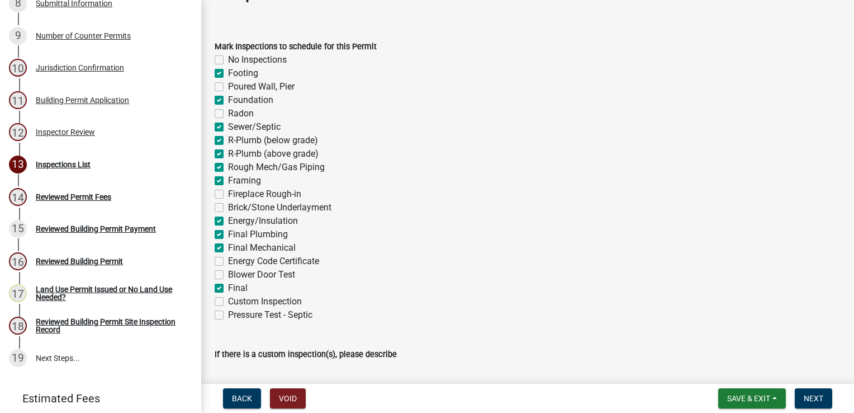
scroll to position [56, 0]
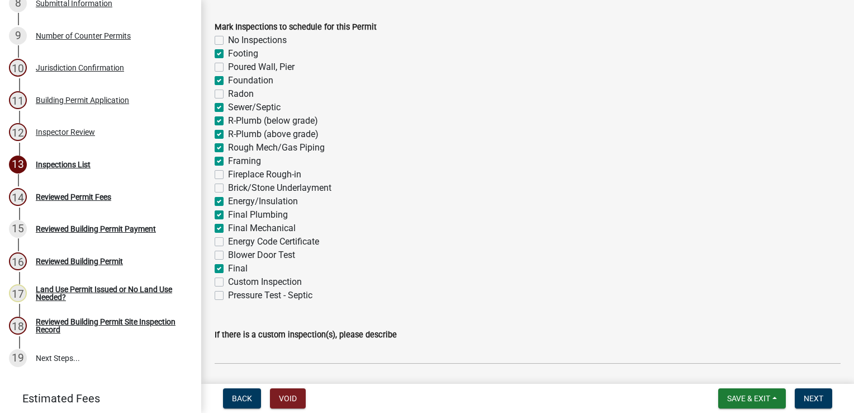
click at [228, 281] on label "Custom Inspection" at bounding box center [265, 281] width 74 height 13
click at [228, 281] on input "Custom Inspection" at bounding box center [231, 278] width 7 height 7
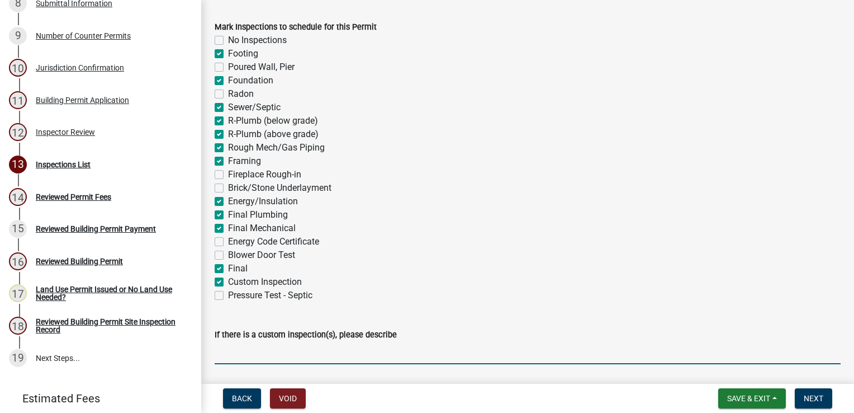
click at [248, 343] on input "If there is a custom inspection(s), please describe" at bounding box center [528, 352] width 626 height 23
click at [819, 400] on span "Next" at bounding box center [814, 398] width 20 height 9
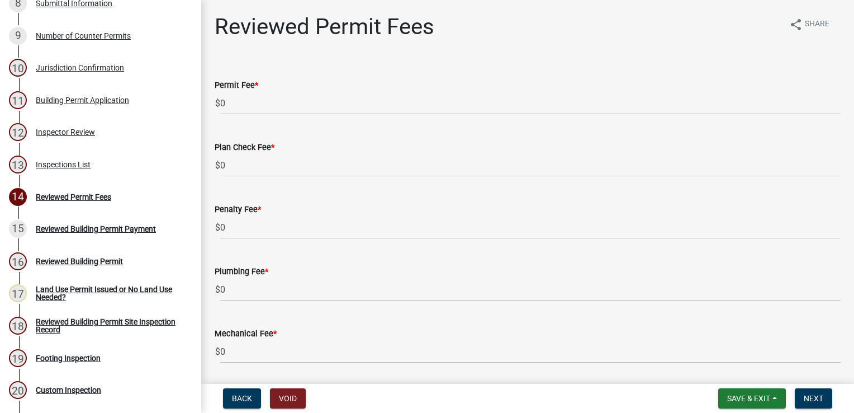
scroll to position [739, 0]
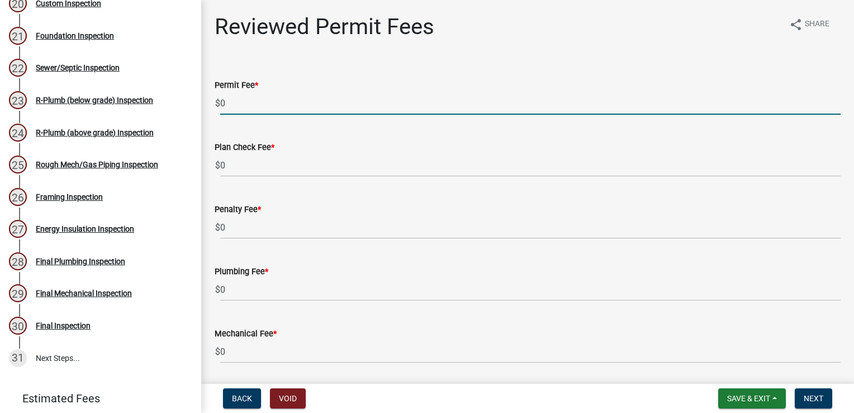
drag, startPoint x: 262, startPoint y: 102, endPoint x: 261, endPoint y: 94, distance: 8.5
click at [261, 95] on input "0" at bounding box center [530, 103] width 621 height 23
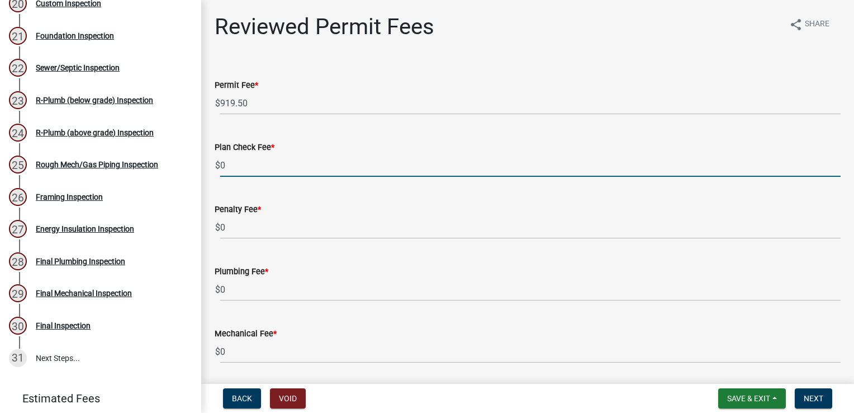
click at [295, 162] on input "0" at bounding box center [530, 165] width 621 height 23
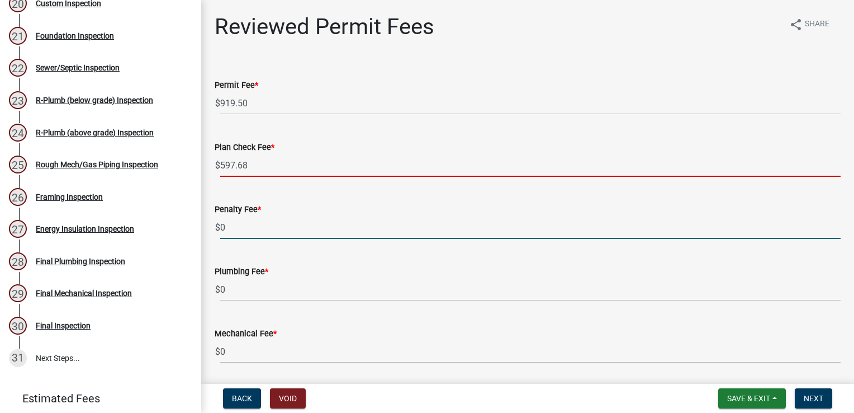
click at [242, 221] on input "0" at bounding box center [530, 227] width 621 height 23
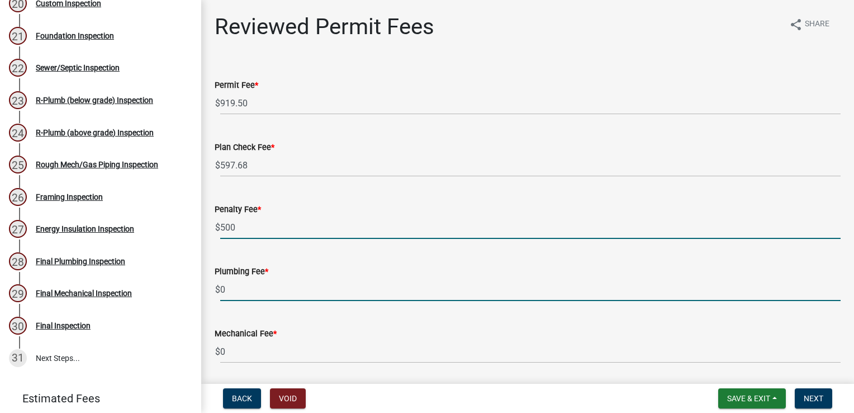
click at [248, 282] on input "0" at bounding box center [530, 289] width 621 height 23
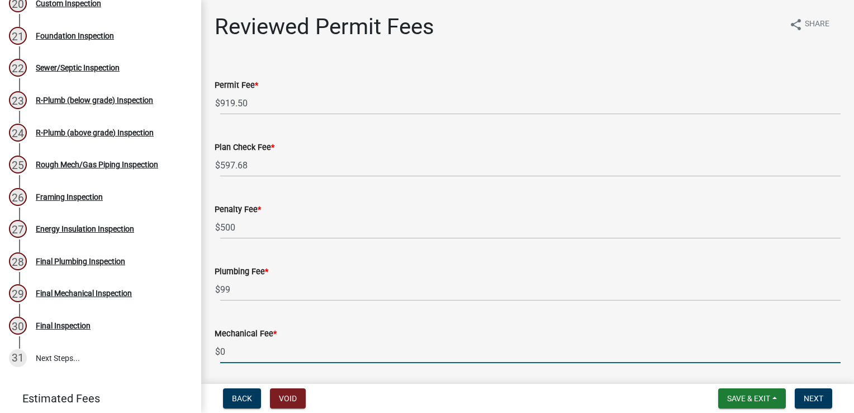
click at [248, 354] on input "0" at bounding box center [530, 351] width 621 height 23
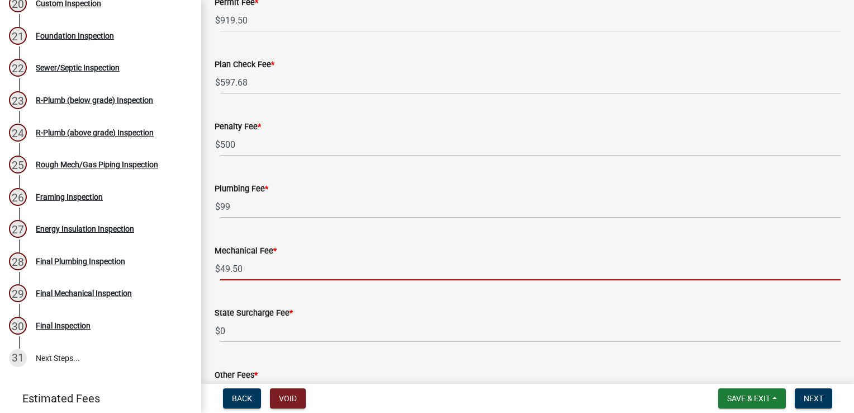
scroll to position [161, 0]
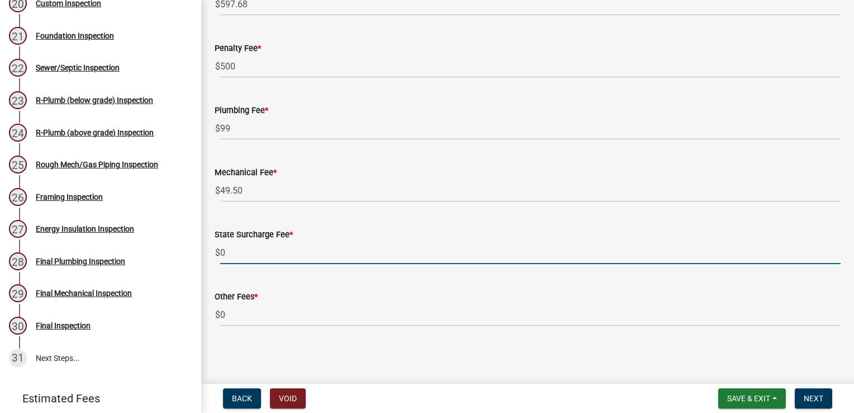
click at [244, 260] on input "0" at bounding box center [530, 252] width 621 height 23
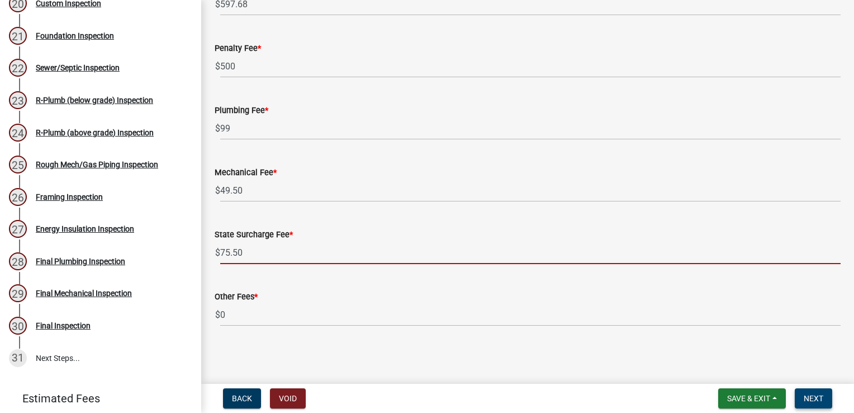
click at [807, 400] on span "Next" at bounding box center [814, 398] width 20 height 9
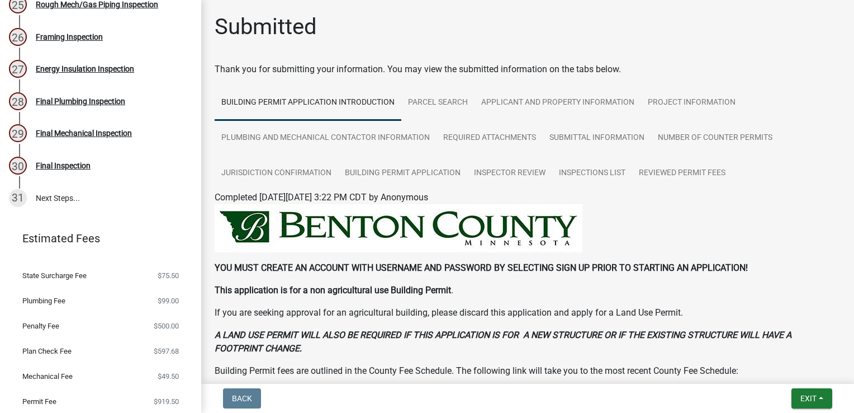
scroll to position [944, 0]
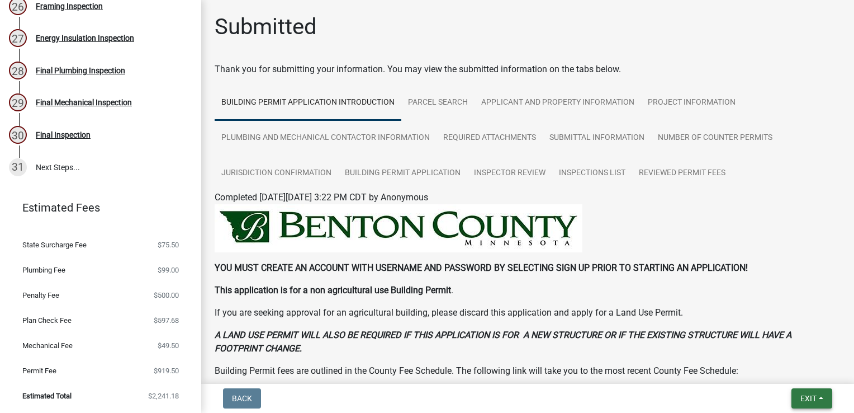
click at [803, 400] on span "Exit" at bounding box center [809, 398] width 16 height 9
click at [783, 373] on button "Save & Exit" at bounding box center [788, 369] width 89 height 27
